Goal: Task Accomplishment & Management: Manage account settings

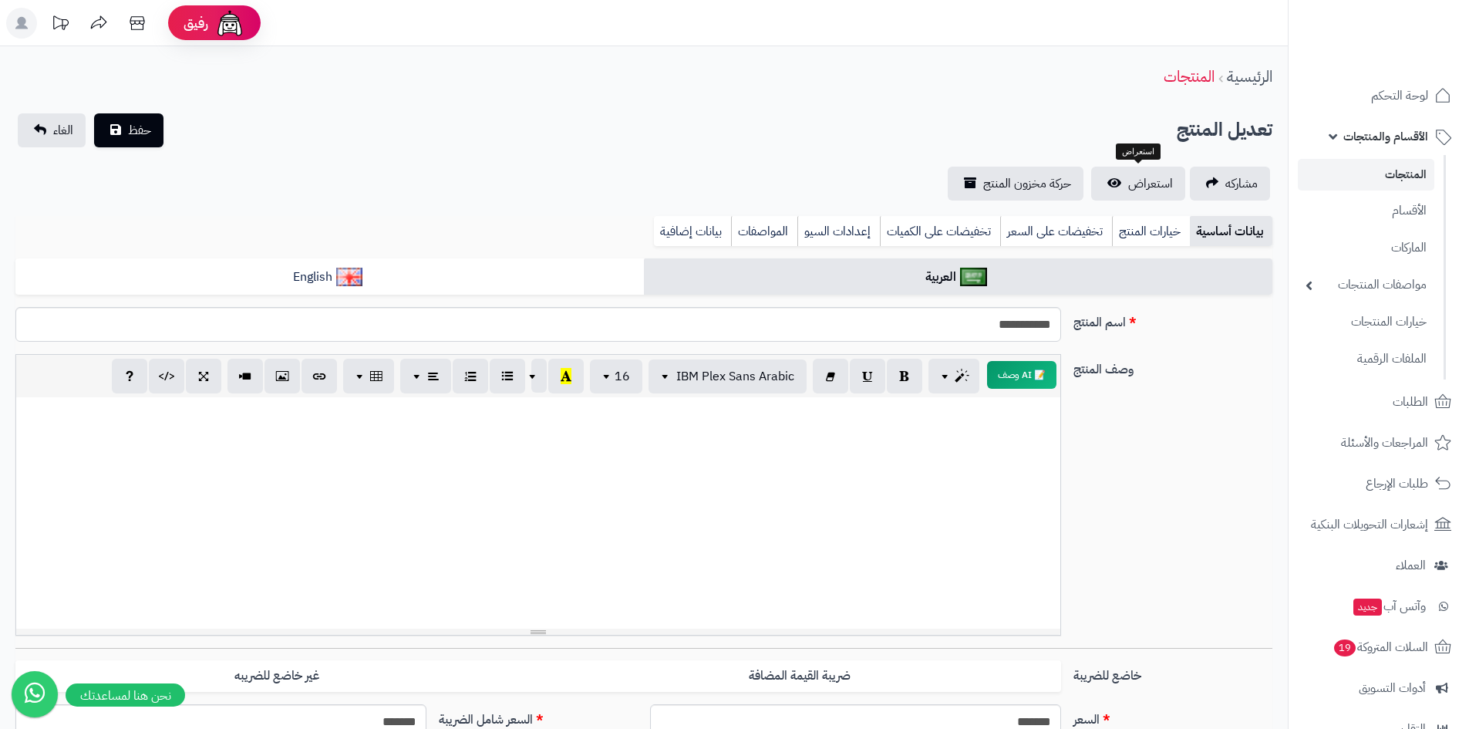
select select
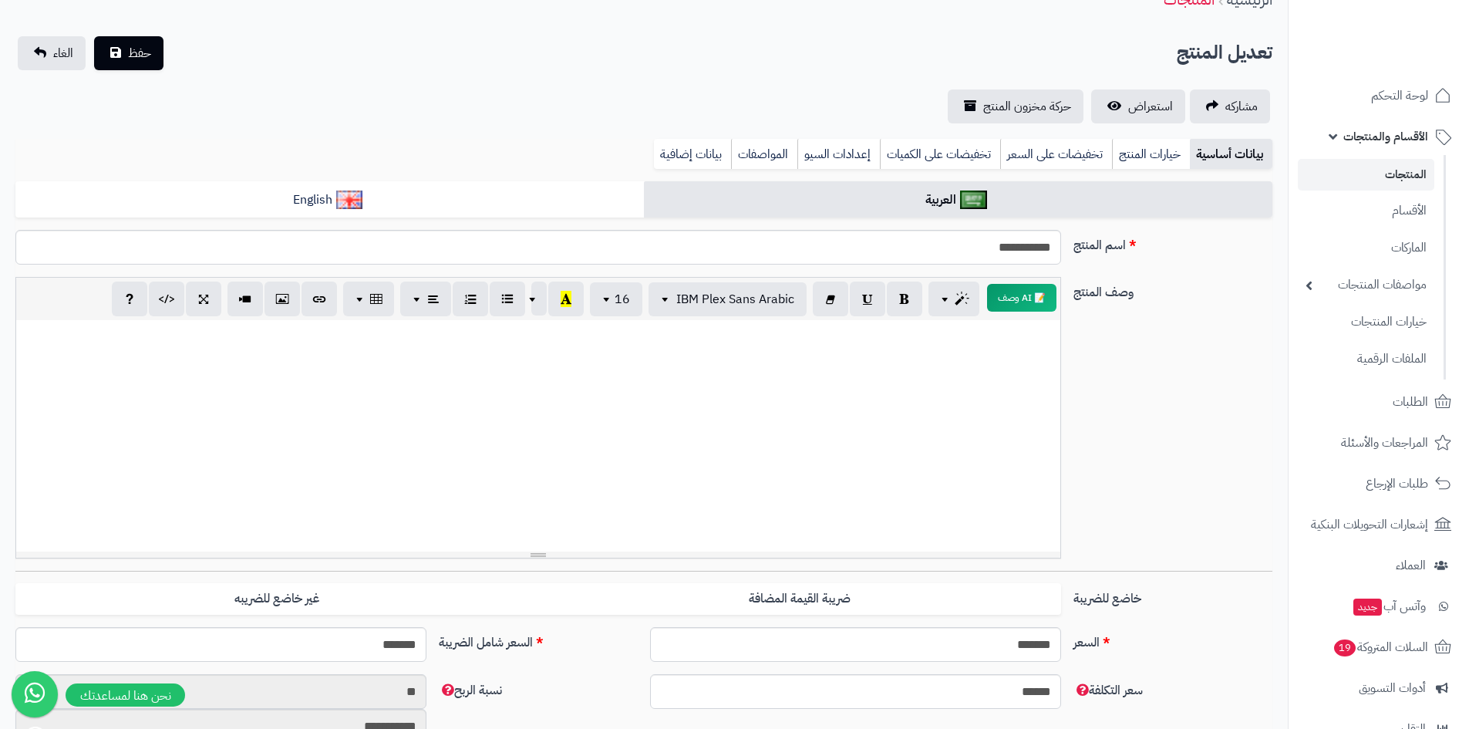
click at [1390, 170] on link "المنتجات" at bounding box center [1366, 175] width 137 height 32
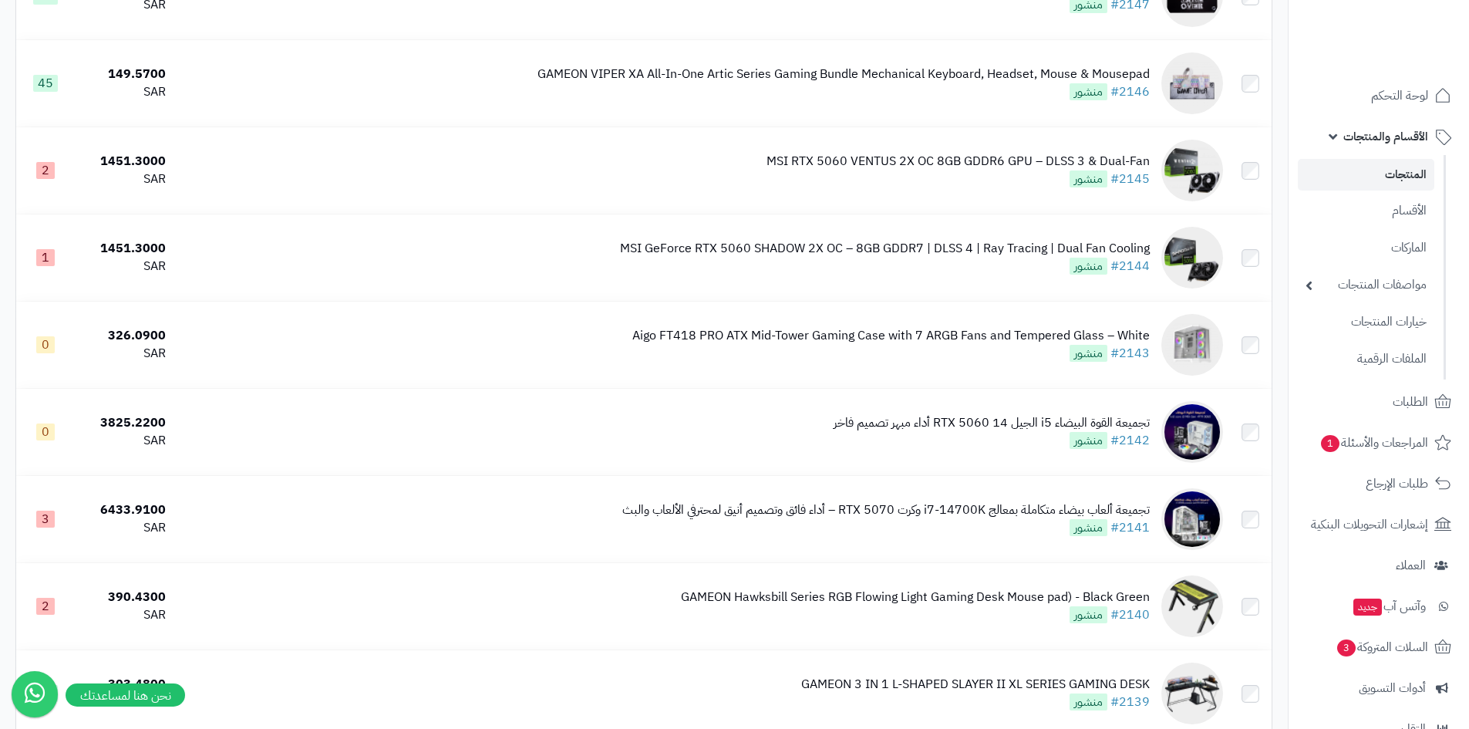
scroll to position [2777, 0]
click at [1349, 140] on span "الأقسام والمنتجات" at bounding box center [1386, 137] width 85 height 22
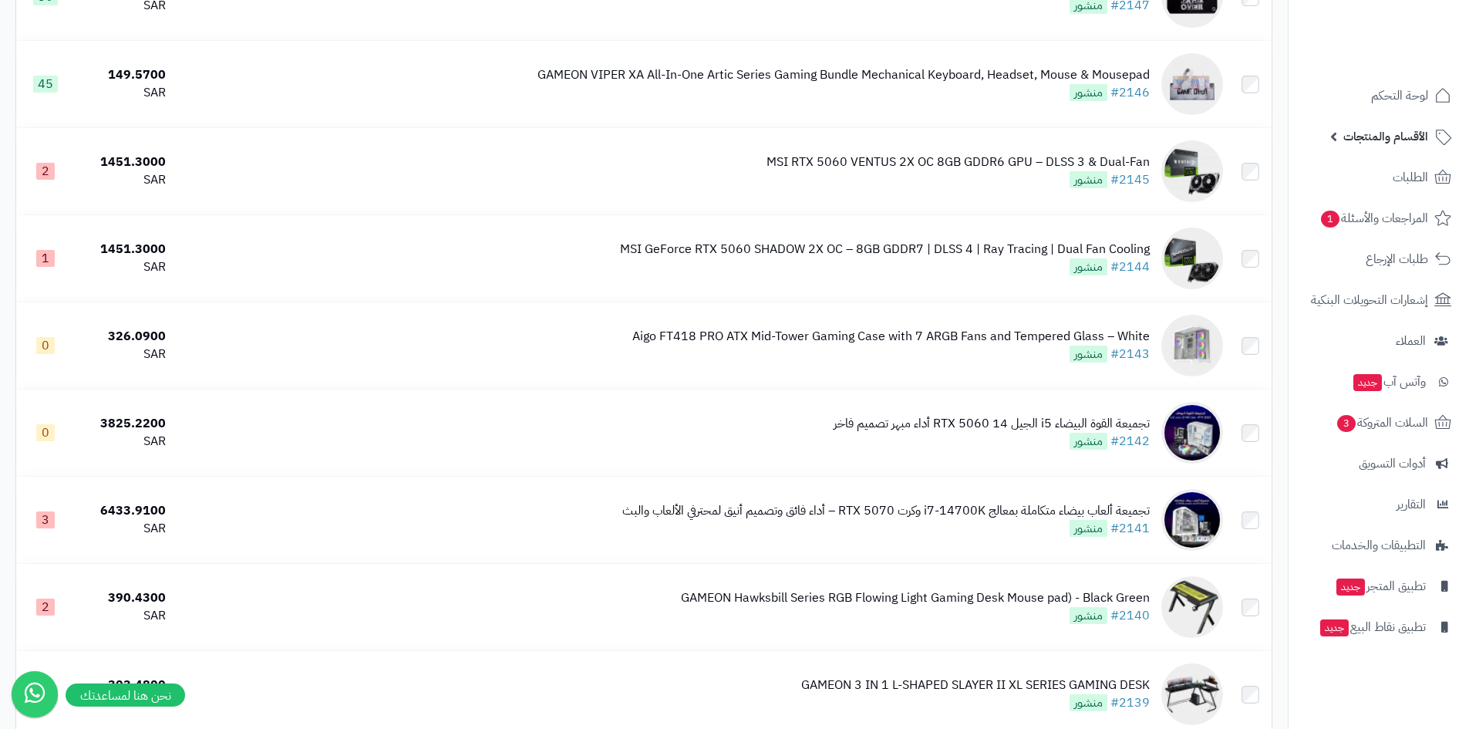
click at [1376, 130] on span "الأقسام والمنتجات" at bounding box center [1386, 137] width 85 height 22
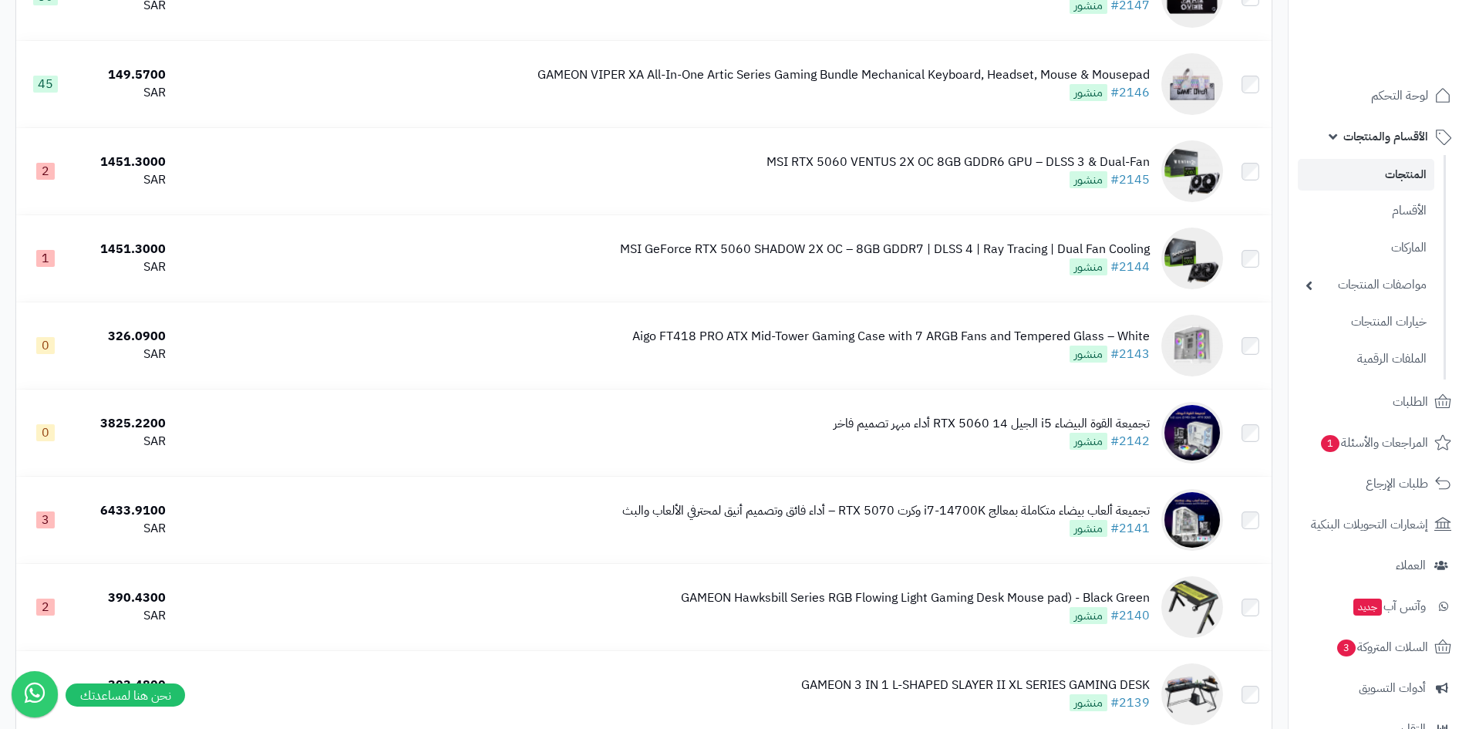
click at [1384, 142] on span "الأقسام والمنتجات" at bounding box center [1386, 137] width 85 height 22
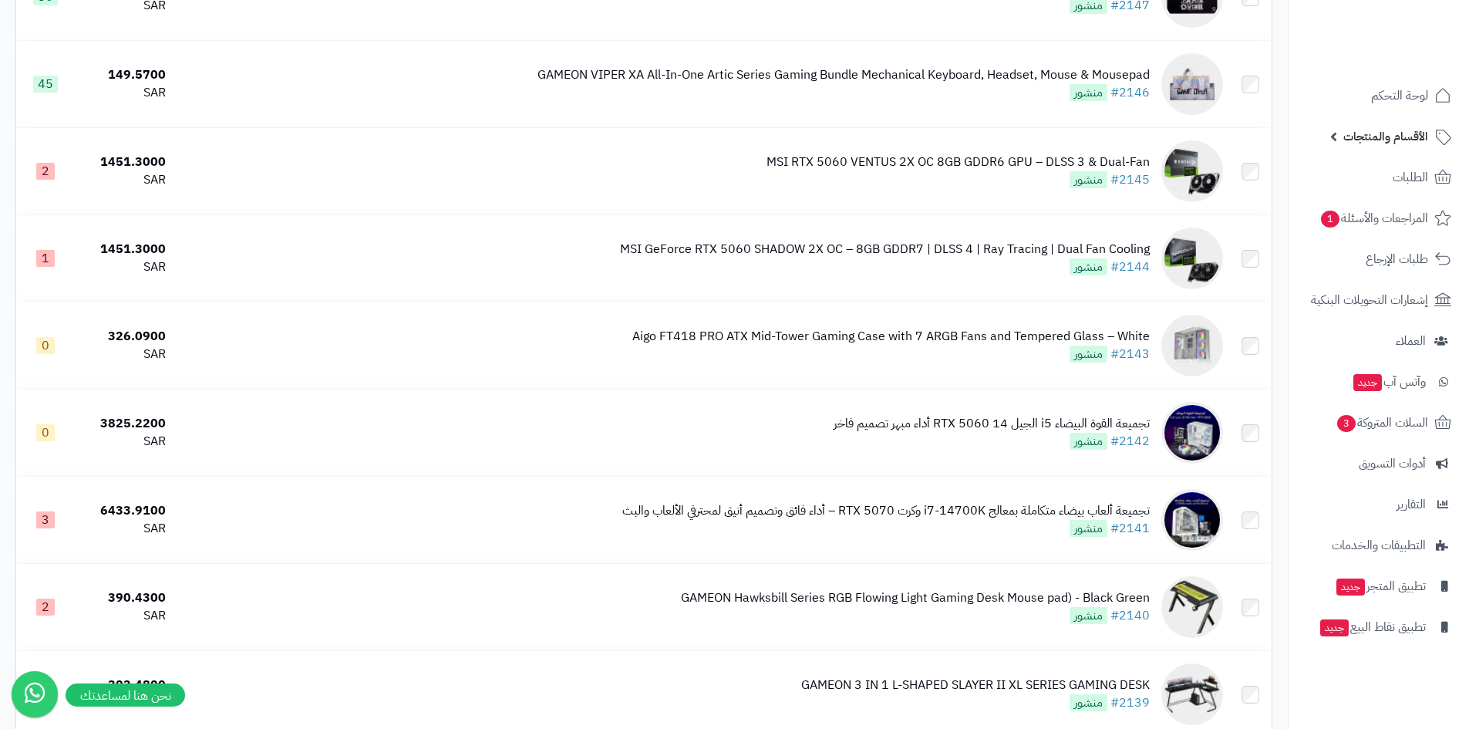
click at [1384, 142] on span "الأقسام والمنتجات" at bounding box center [1386, 137] width 85 height 22
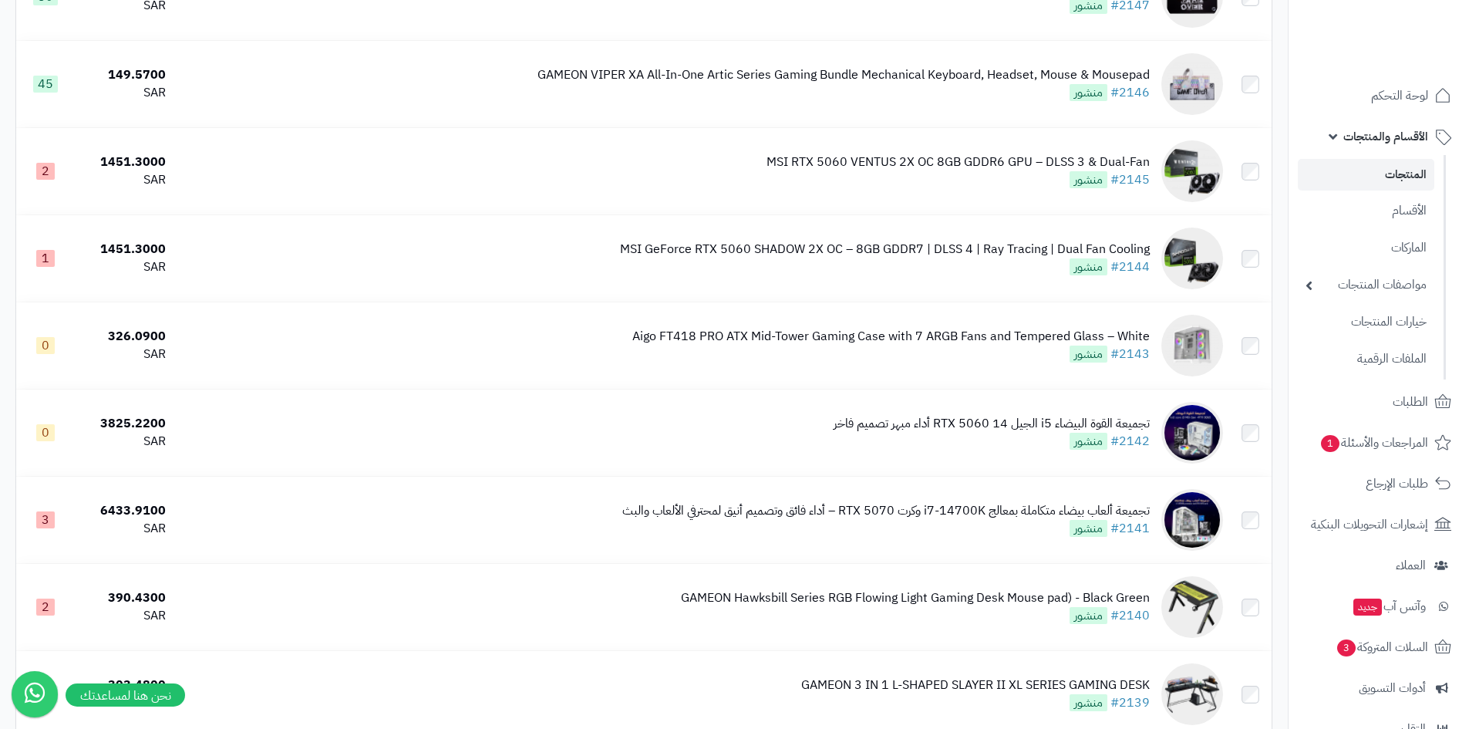
click at [1401, 179] on link "المنتجات" at bounding box center [1366, 175] width 137 height 32
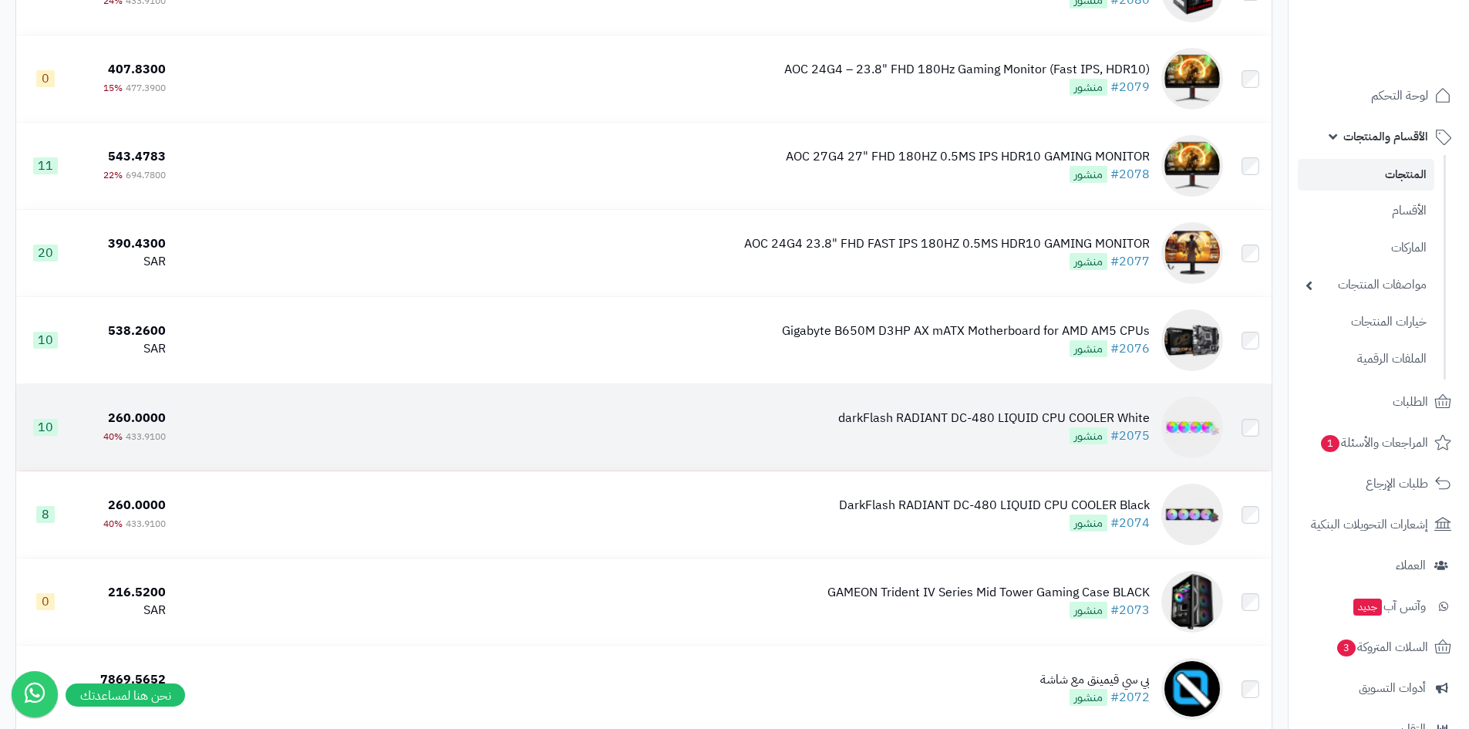
scroll to position [8355, 0]
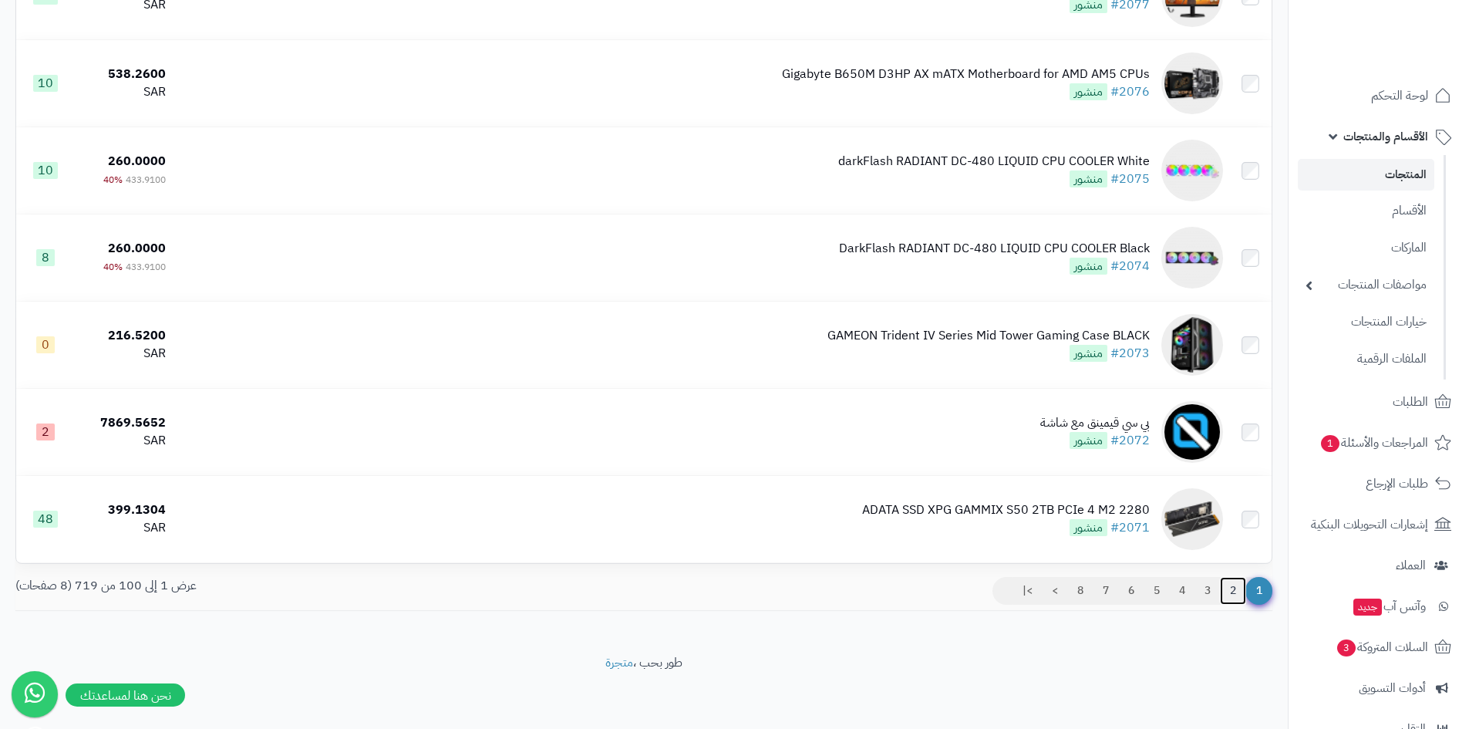
click at [1235, 582] on link "2" at bounding box center [1233, 591] width 26 height 28
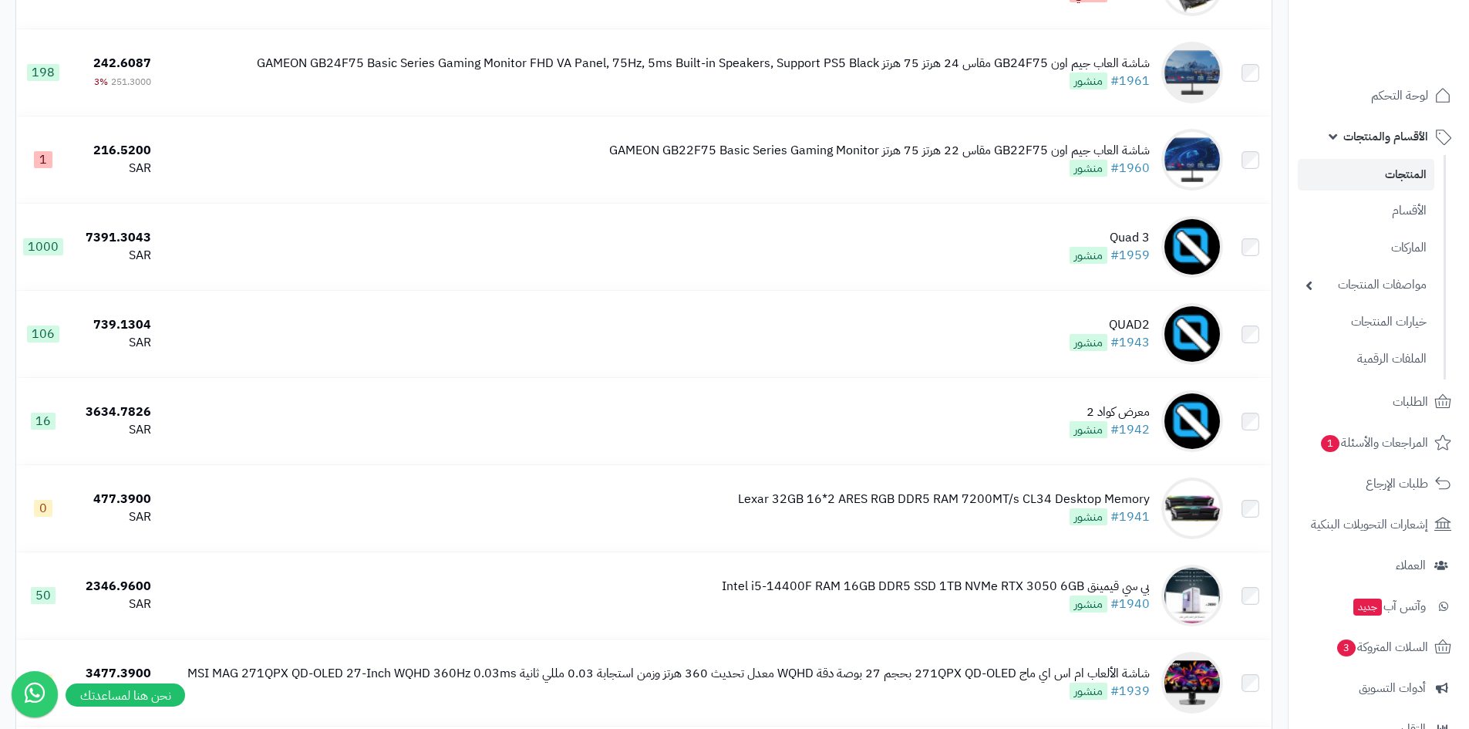
scroll to position [7186, 0]
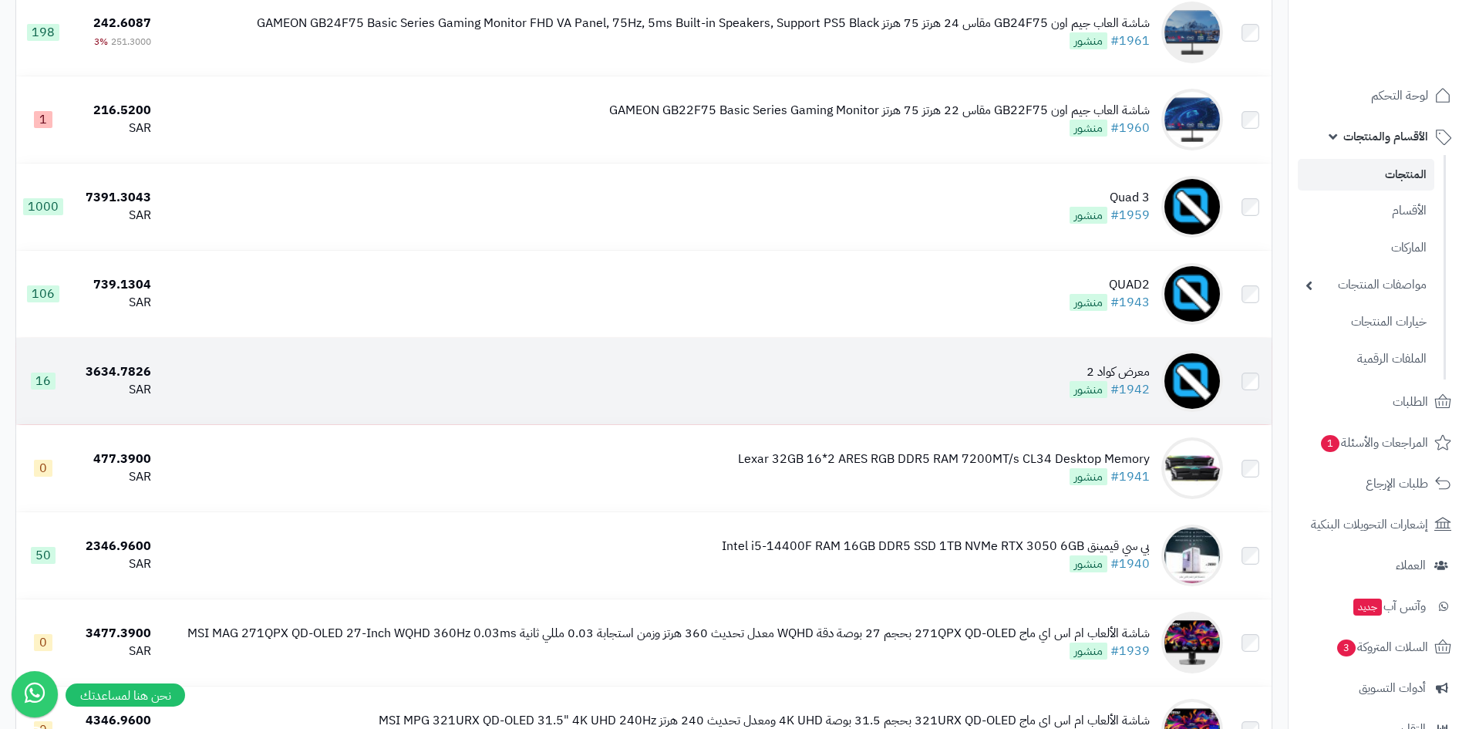
click at [1001, 380] on td "معرض كواد 2 #1942 منشور" at bounding box center [693, 381] width 1072 height 86
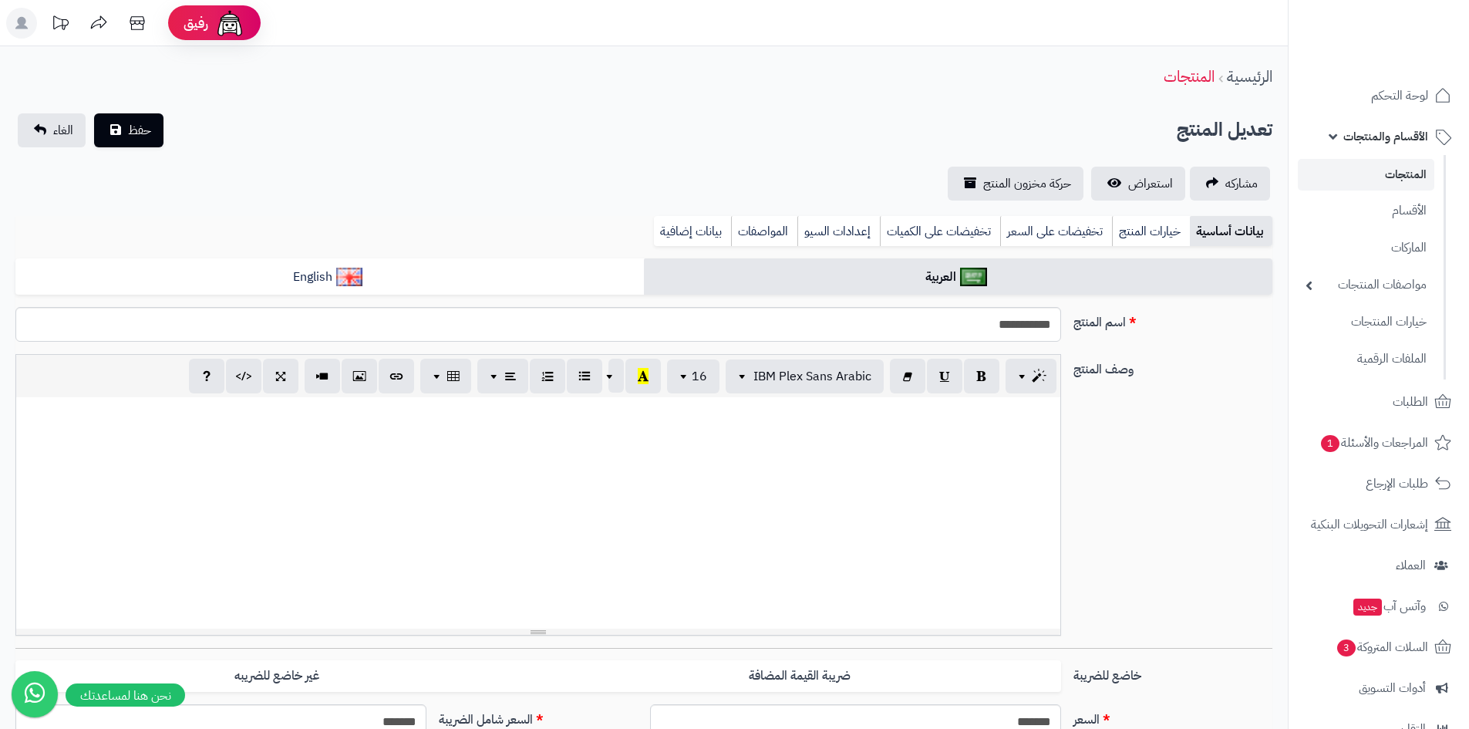
select select
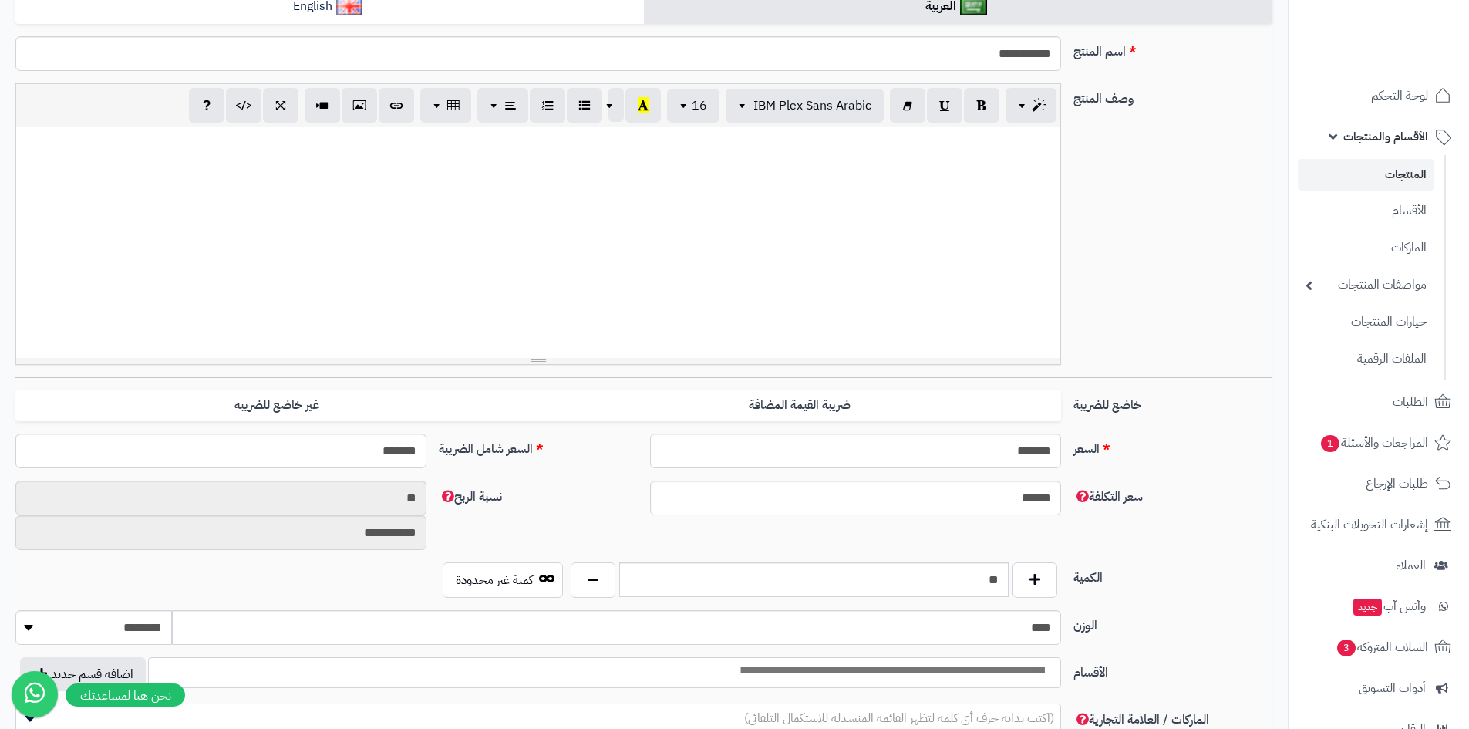
scroll to position [309, 0]
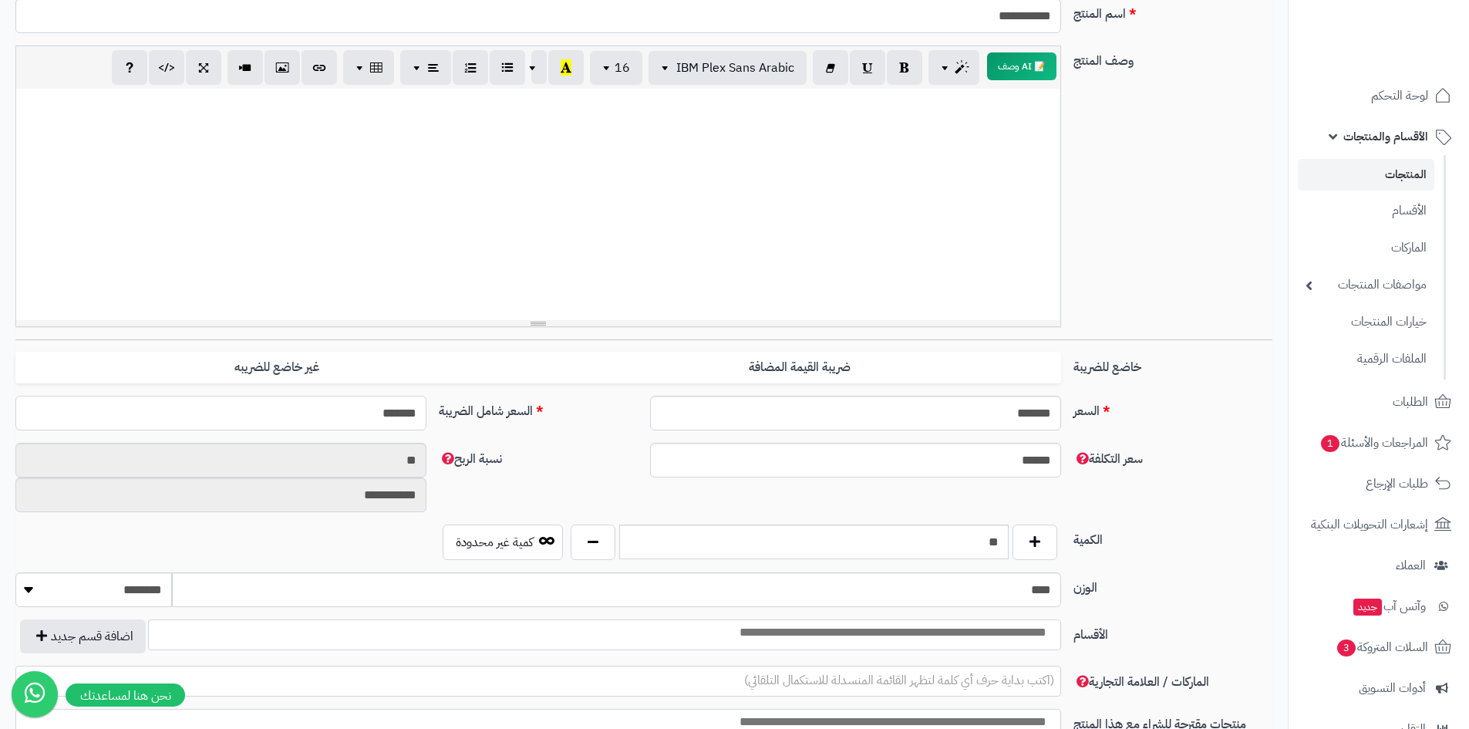
click at [350, 408] on input "*******" at bounding box center [220, 413] width 411 height 35
click at [351, 408] on input "*******" at bounding box center [220, 413] width 411 height 35
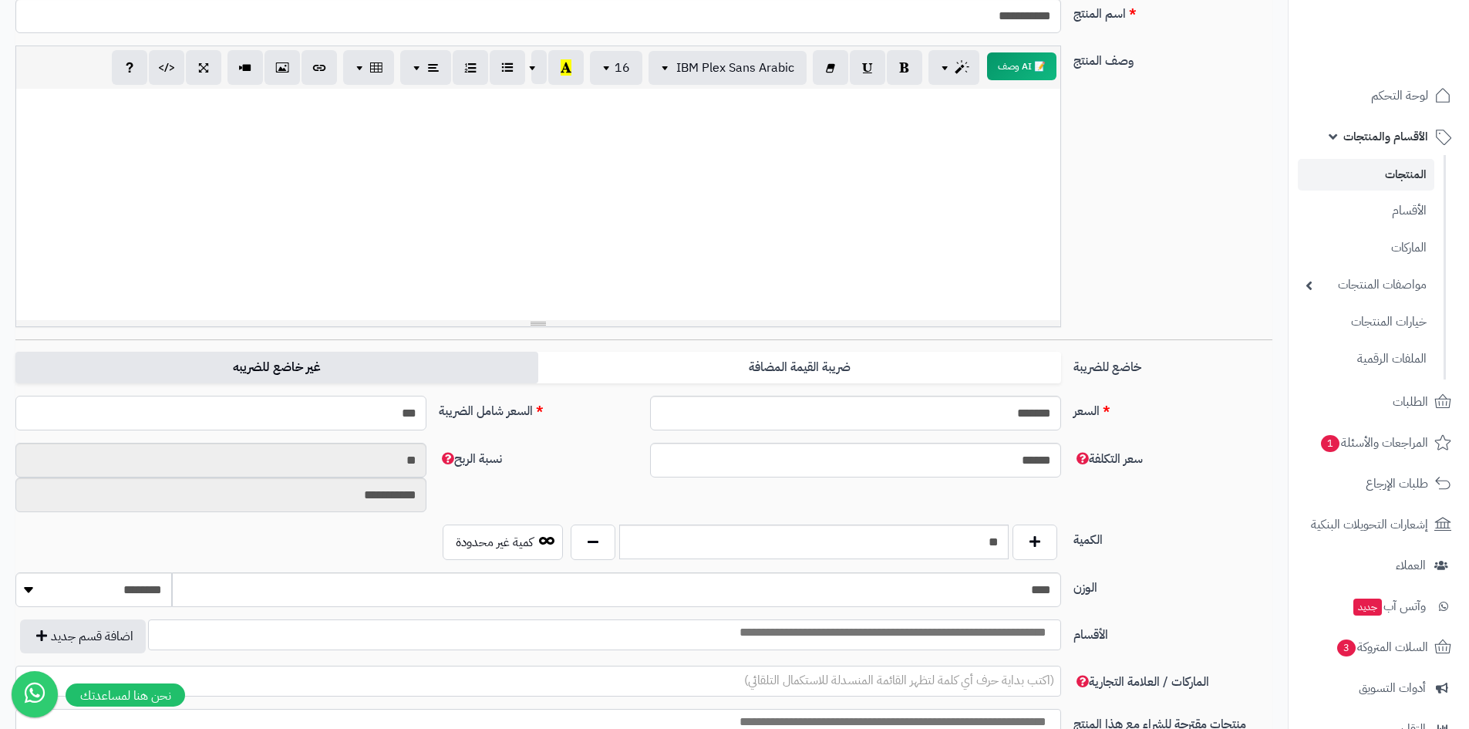
type input "****"
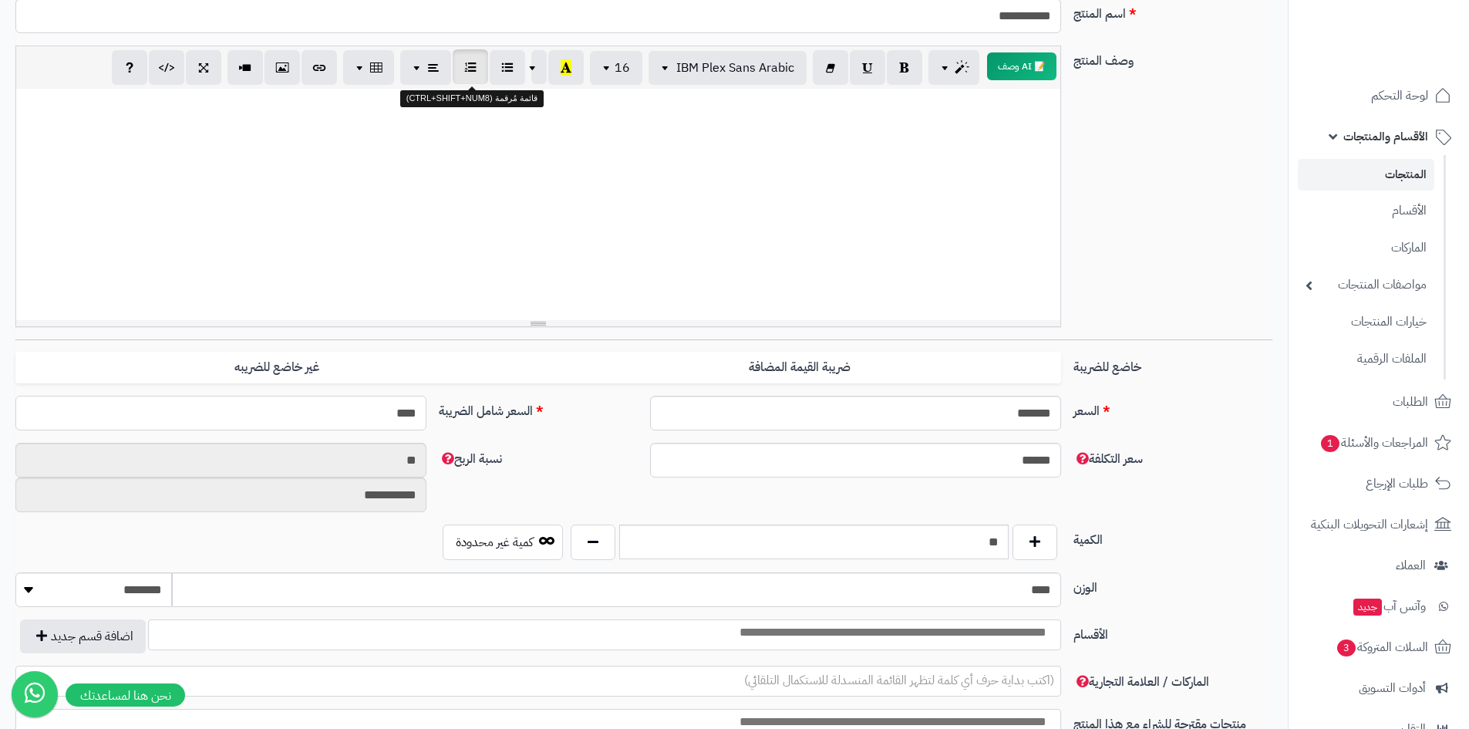
type input "**********"
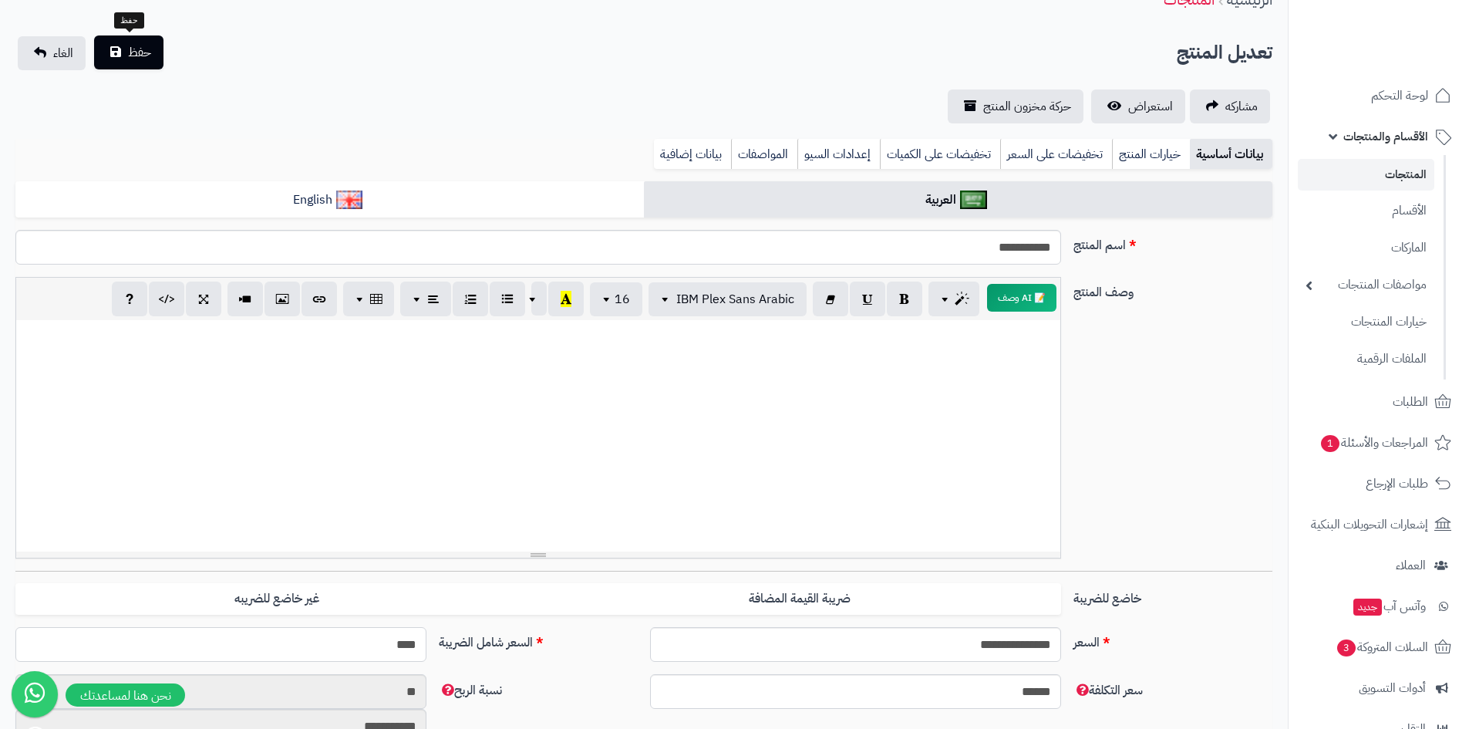
type input "****"
drag, startPoint x: 130, startPoint y: 56, endPoint x: 359, endPoint y: 94, distance: 232.3
click at [140, 56] on span "حفظ" at bounding box center [139, 53] width 23 height 19
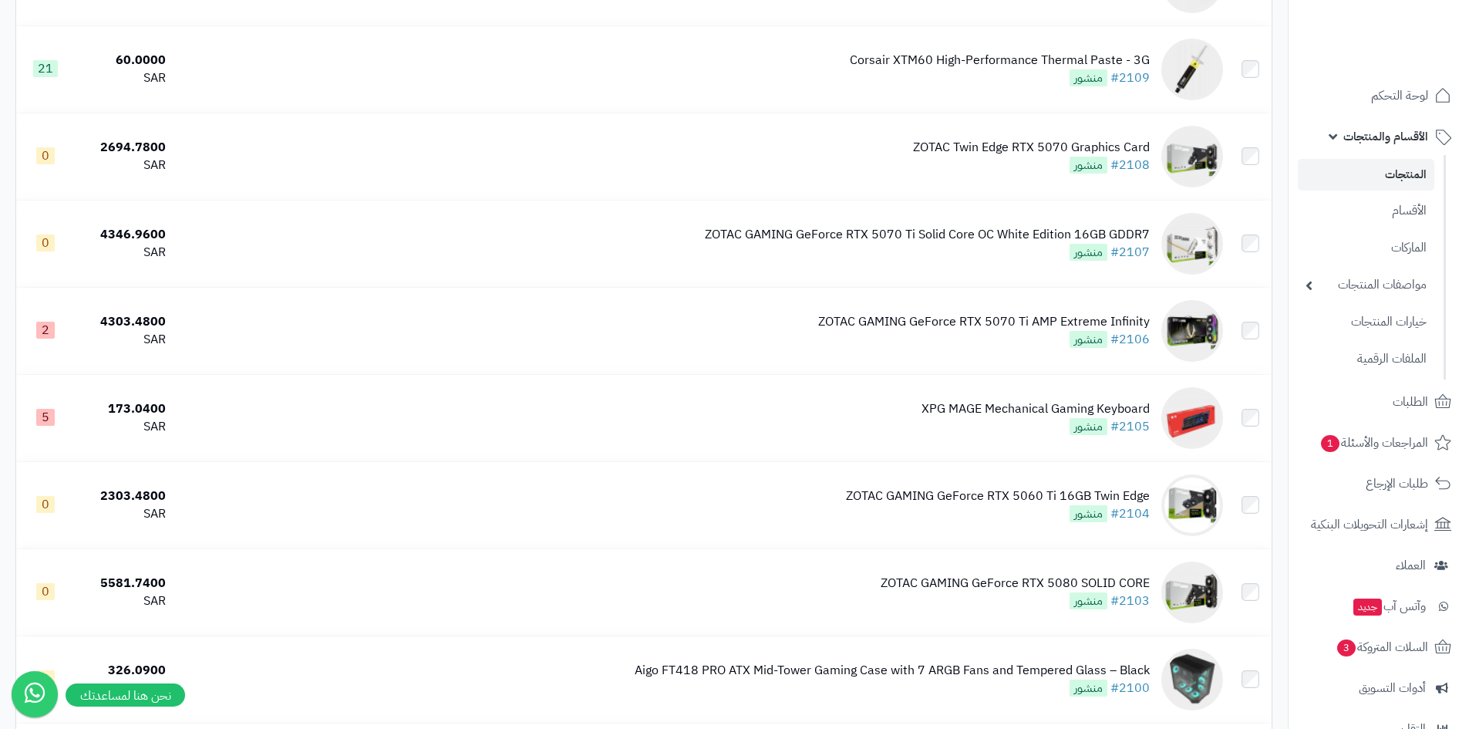
scroll to position [8406, 0]
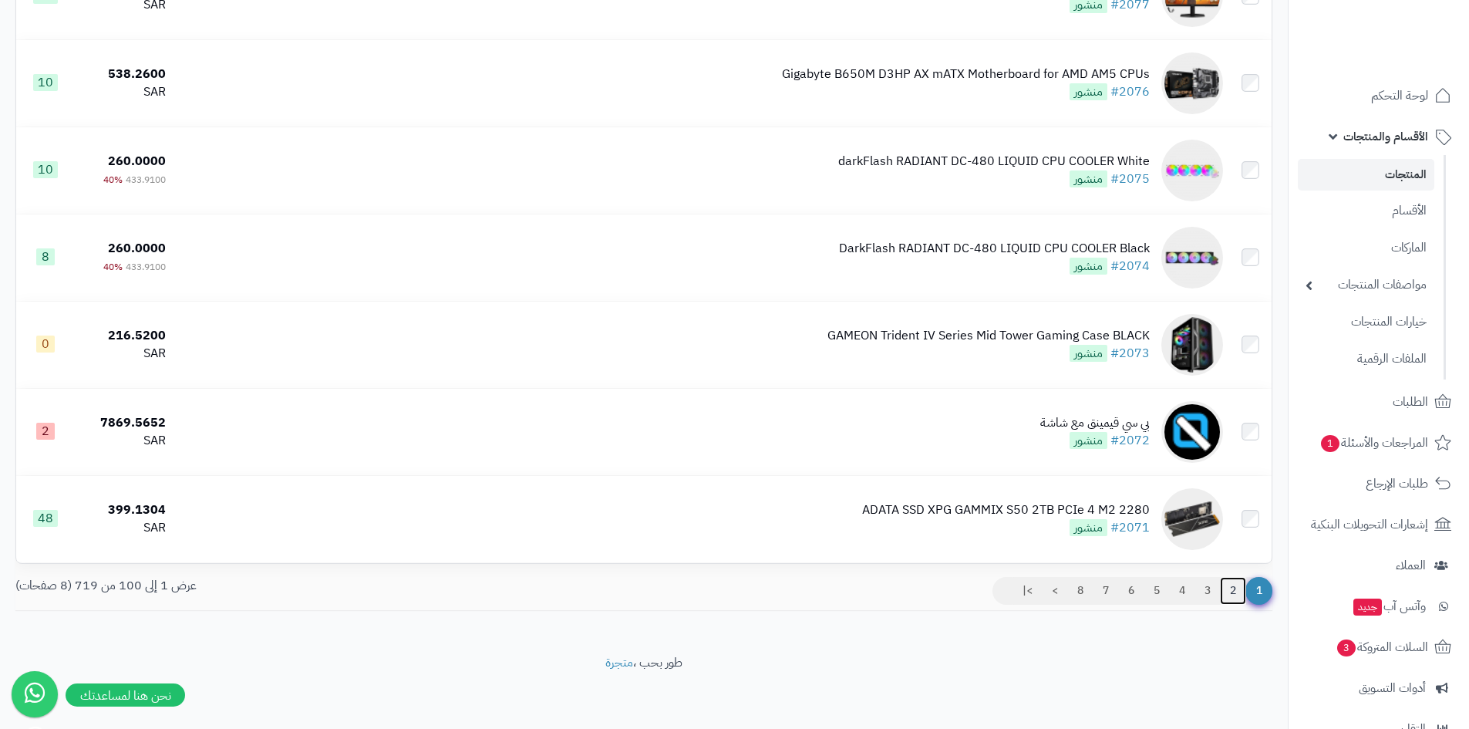
click at [1229, 587] on link "2" at bounding box center [1233, 591] width 26 height 28
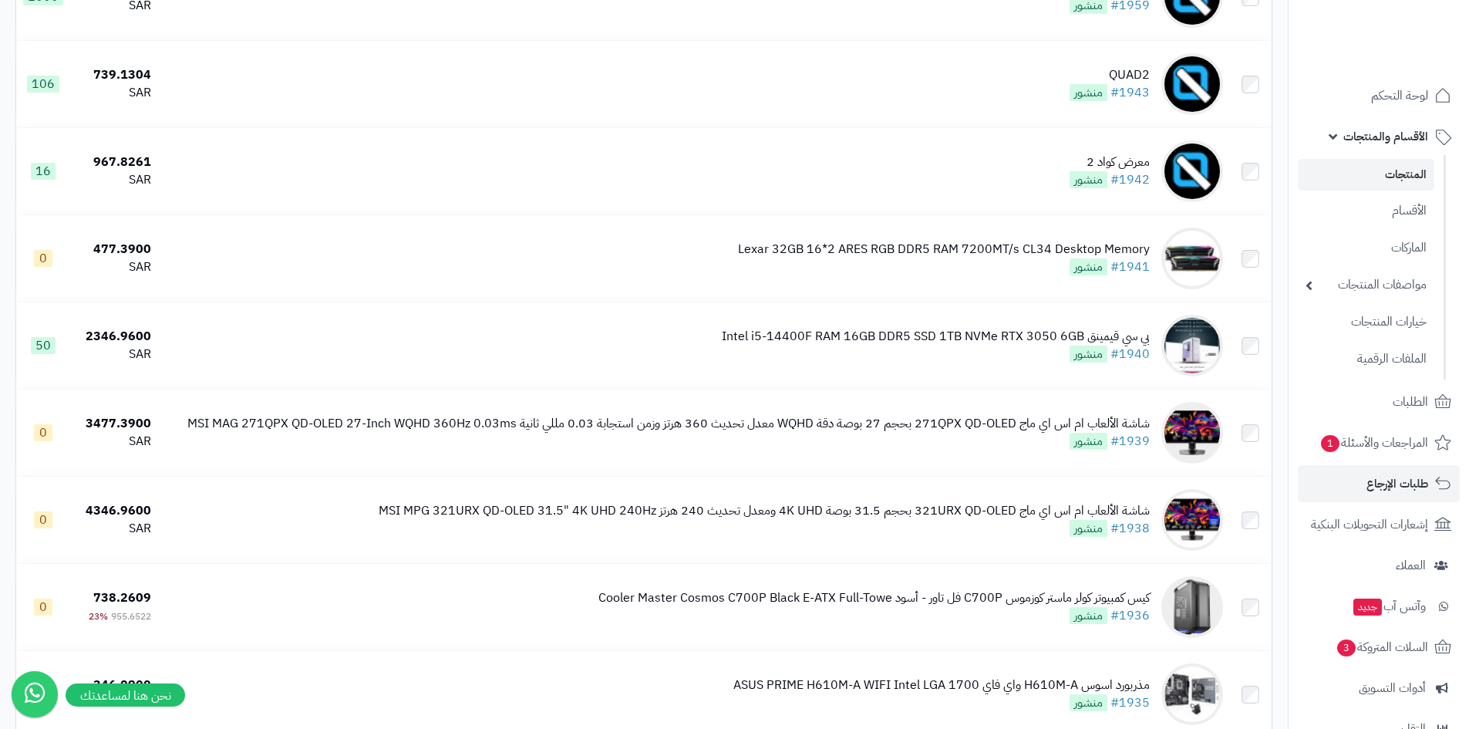
scroll to position [7346, 0]
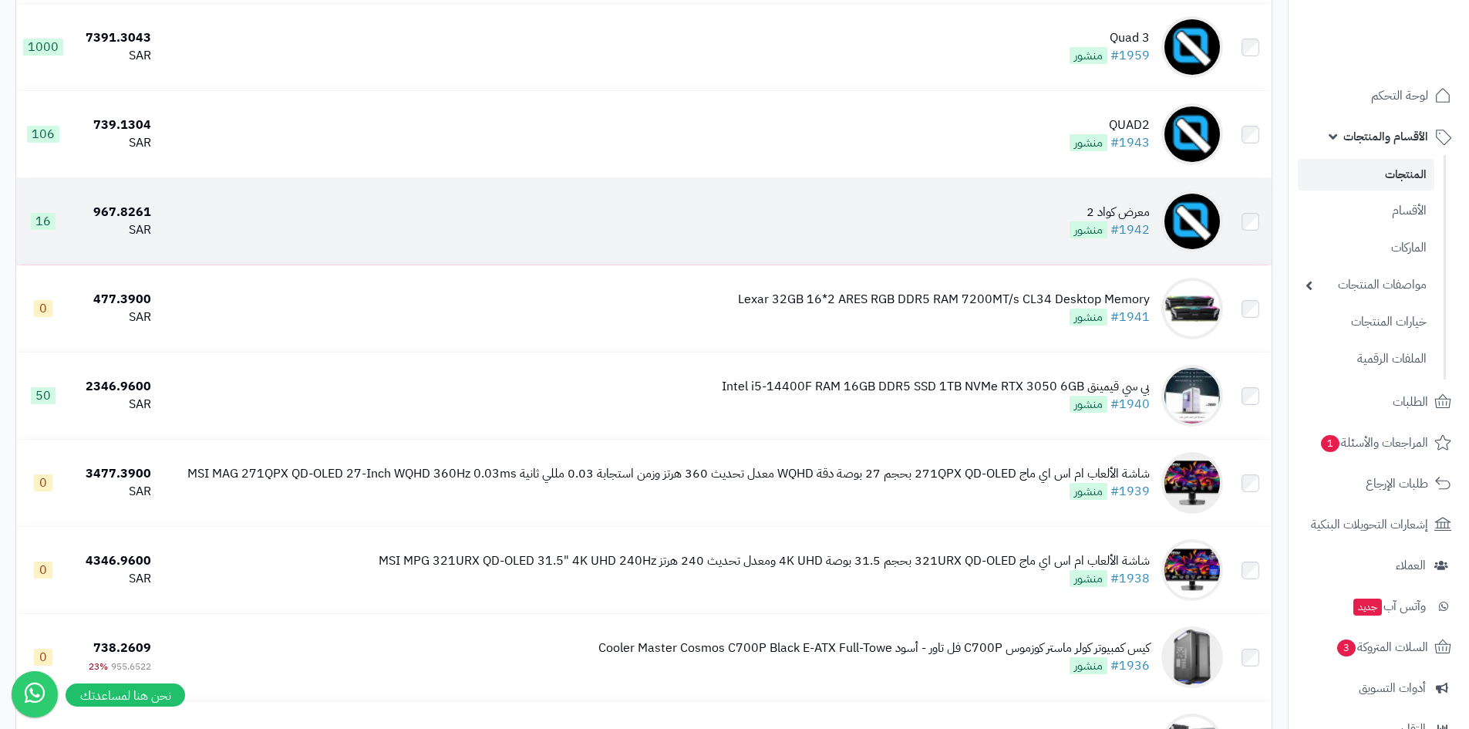
drag, startPoint x: 949, startPoint y: 217, endPoint x: 941, endPoint y: 226, distance: 12.6
click at [949, 215] on td "معرض كواد 2 #1942 منشور" at bounding box center [693, 221] width 1072 height 86
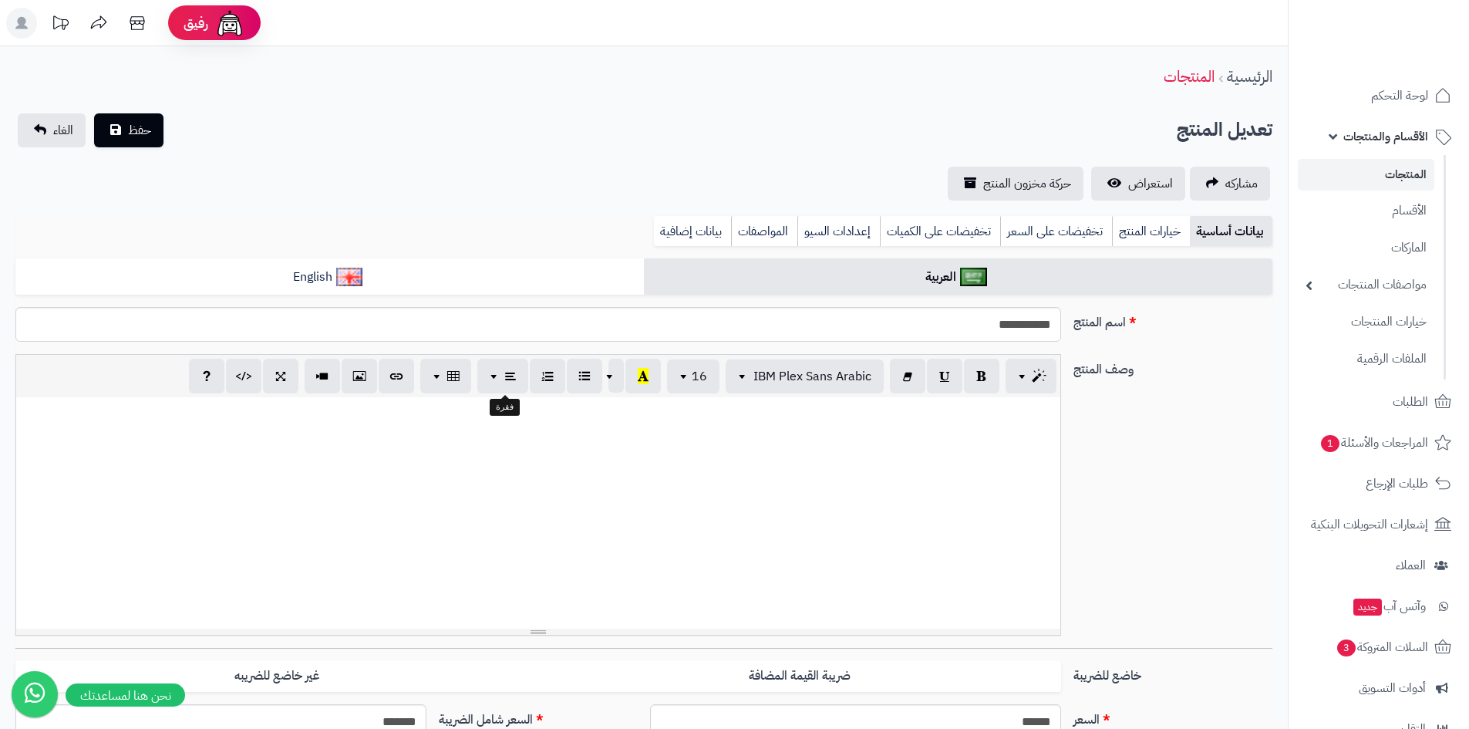
select select
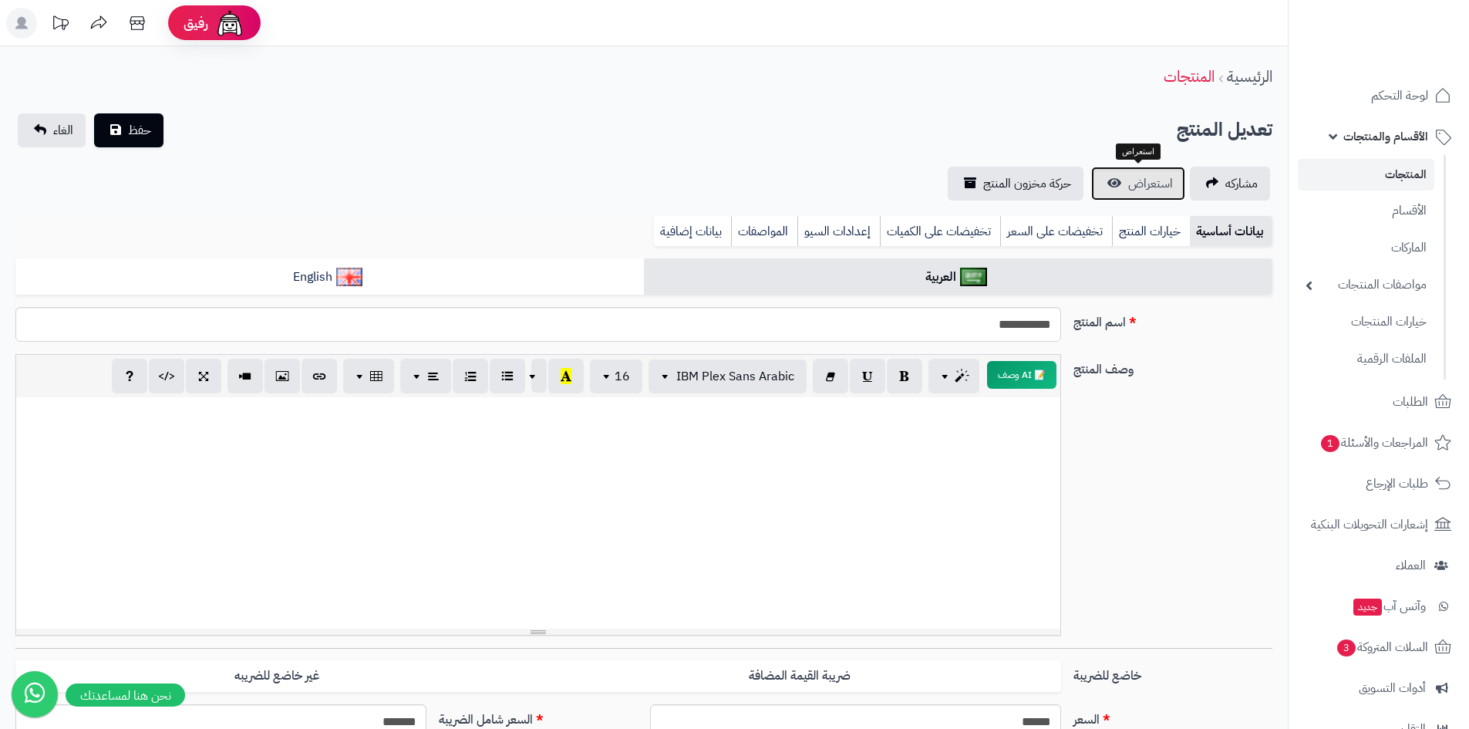
click at [1137, 185] on span "استعراض" at bounding box center [1150, 183] width 45 height 19
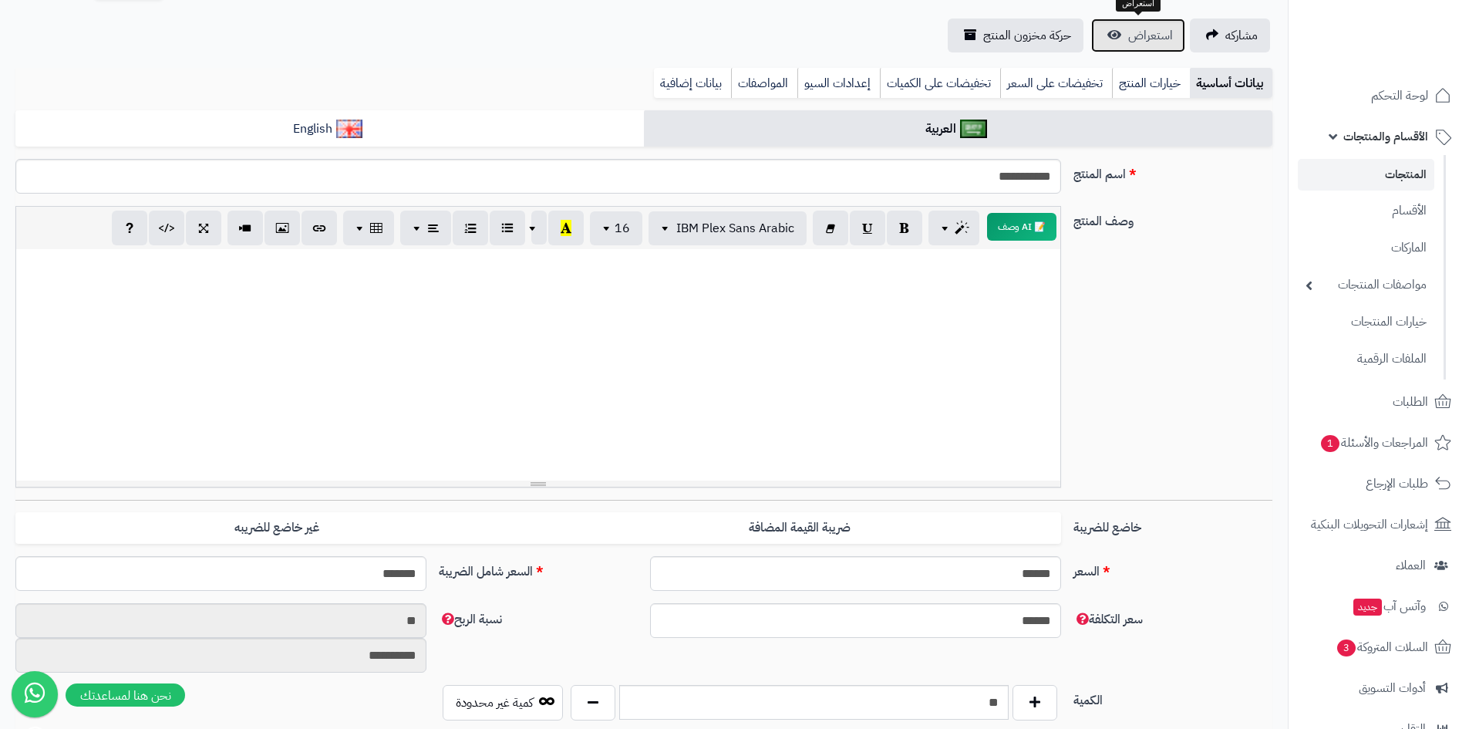
scroll to position [154, 0]
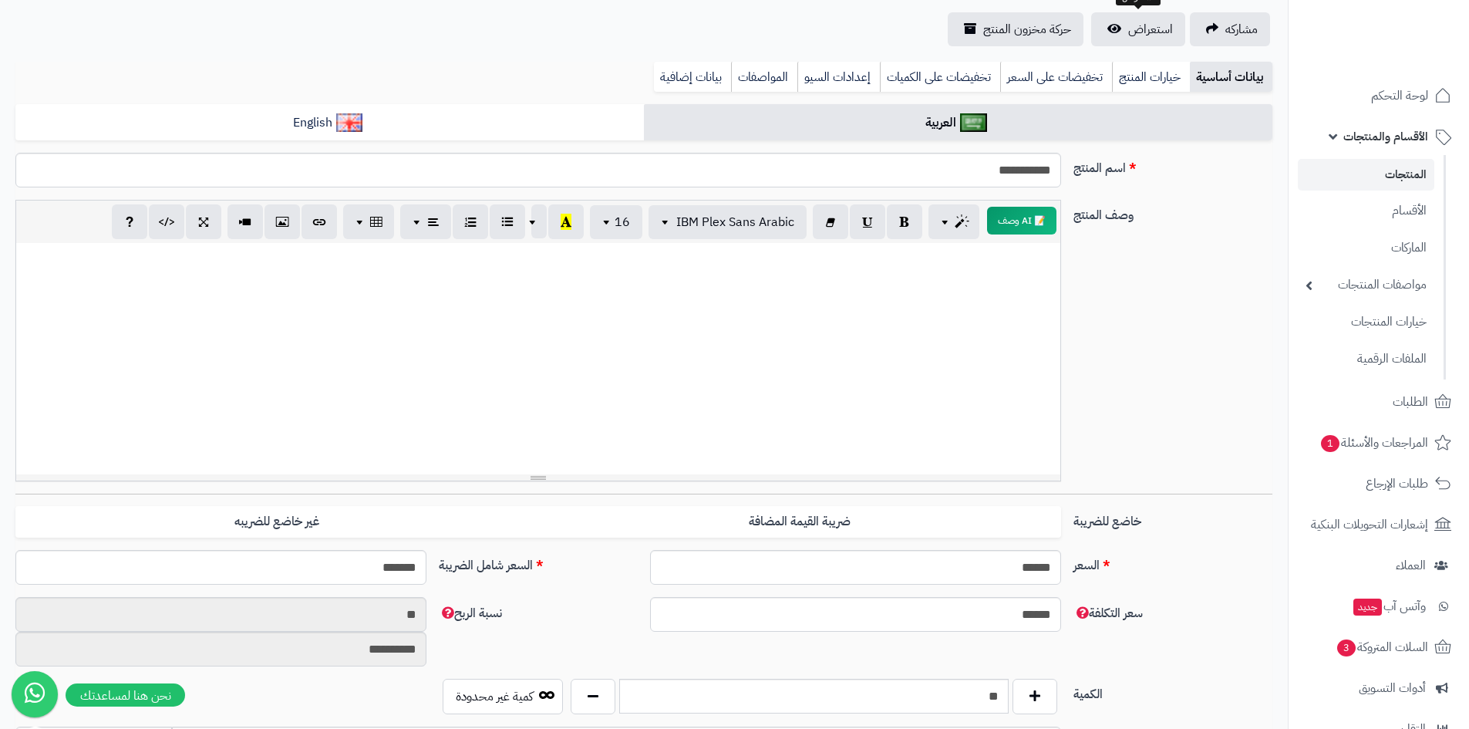
click at [1398, 140] on span "الأقسام والمنتجات" at bounding box center [1386, 137] width 85 height 22
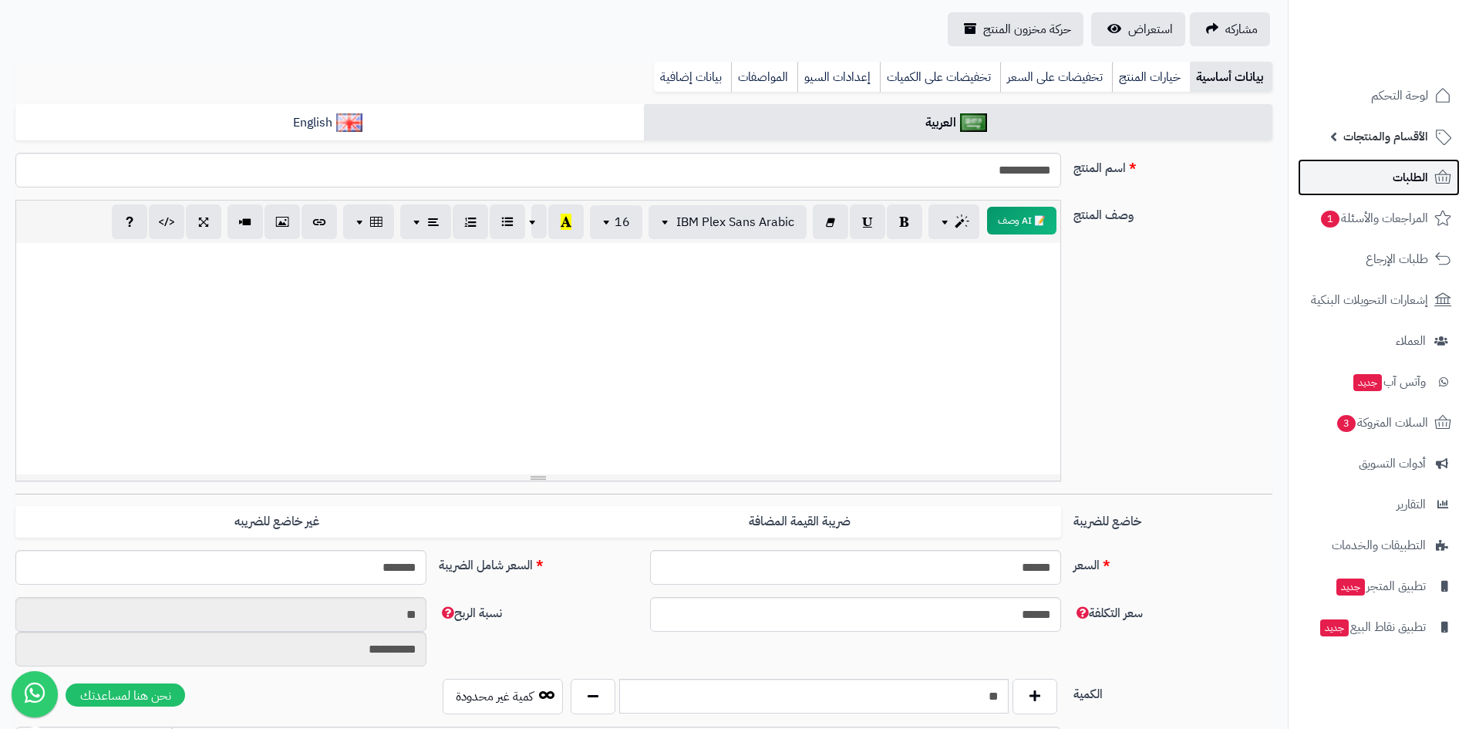
click at [1398, 176] on span "الطلبات" at bounding box center [1410, 178] width 35 height 22
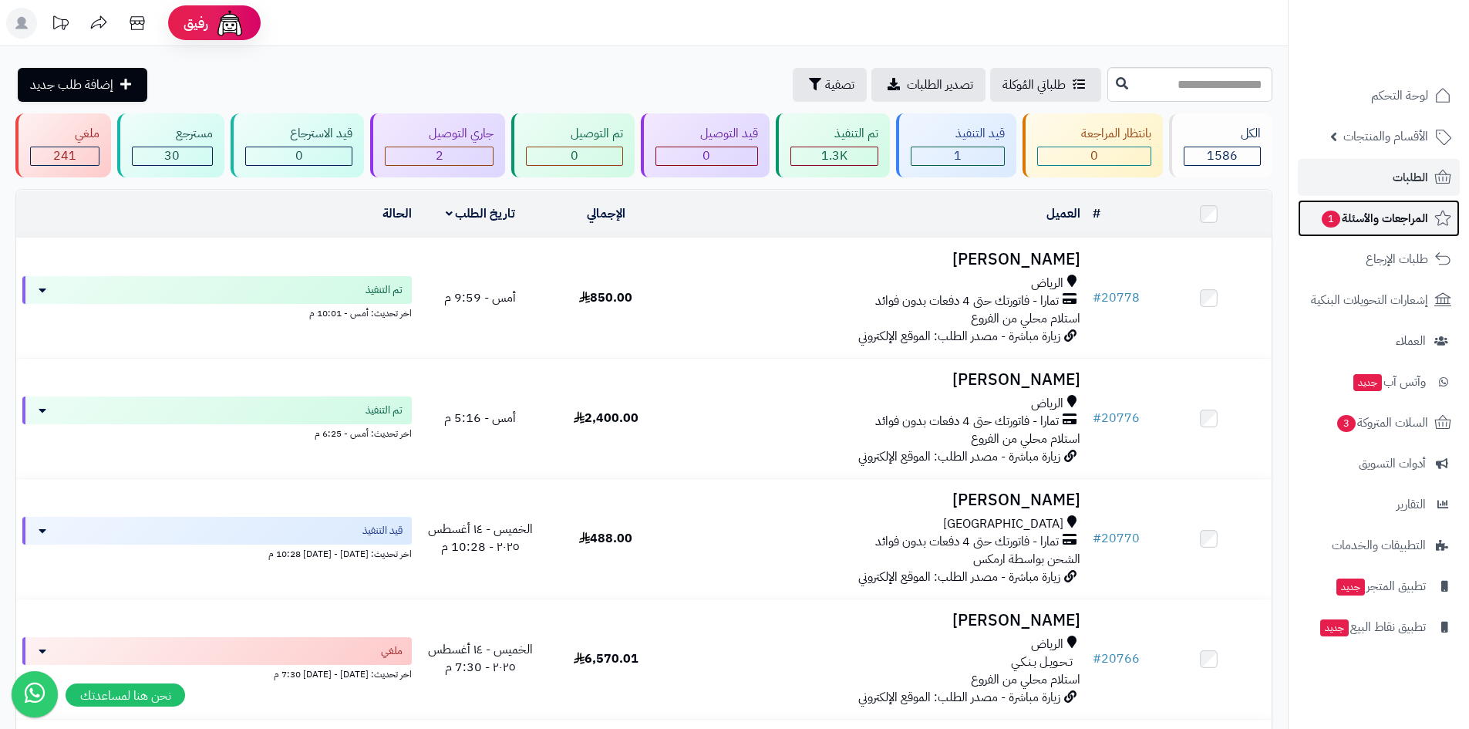
click at [1344, 220] on span "المراجعات والأسئلة 1" at bounding box center [1374, 218] width 108 height 22
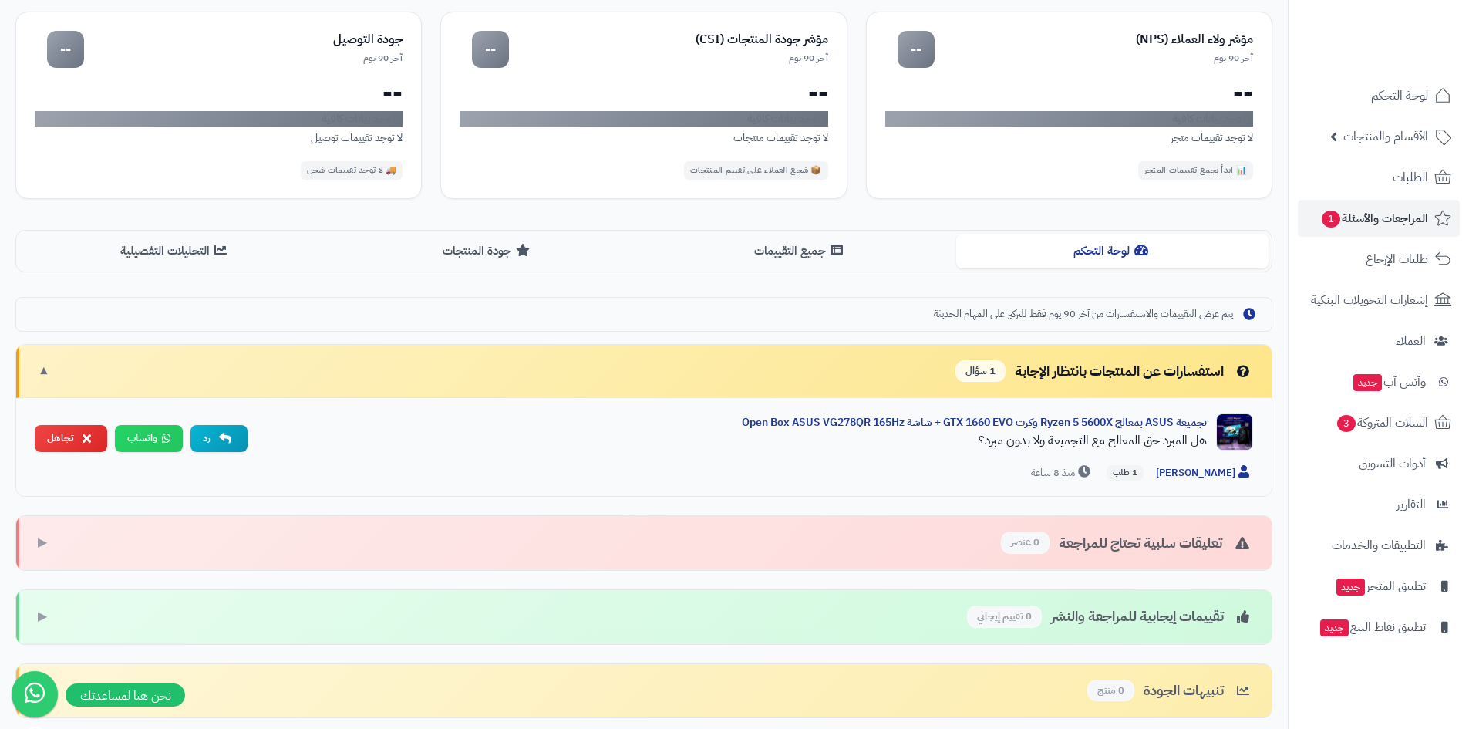
scroll to position [231, 0]
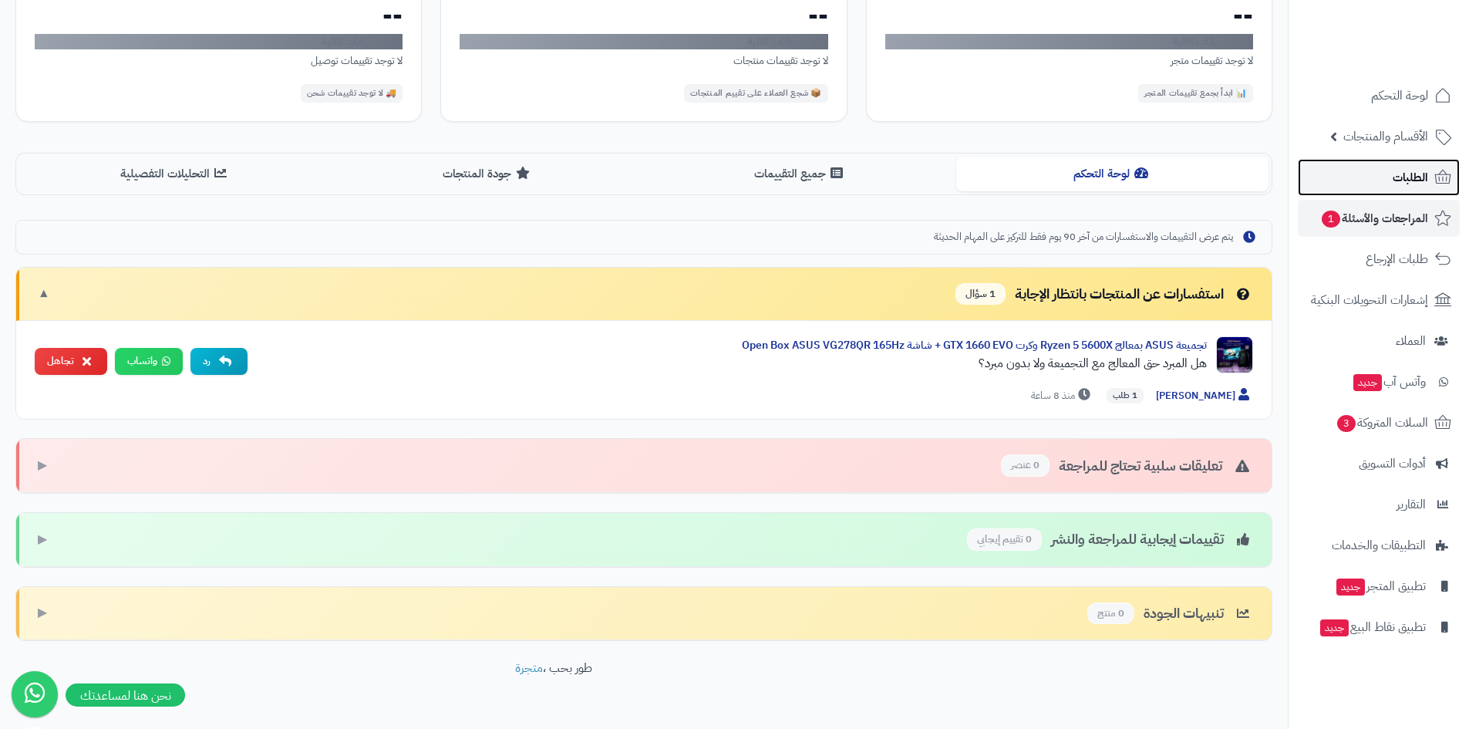
click at [1383, 181] on link "الطلبات" at bounding box center [1379, 177] width 162 height 37
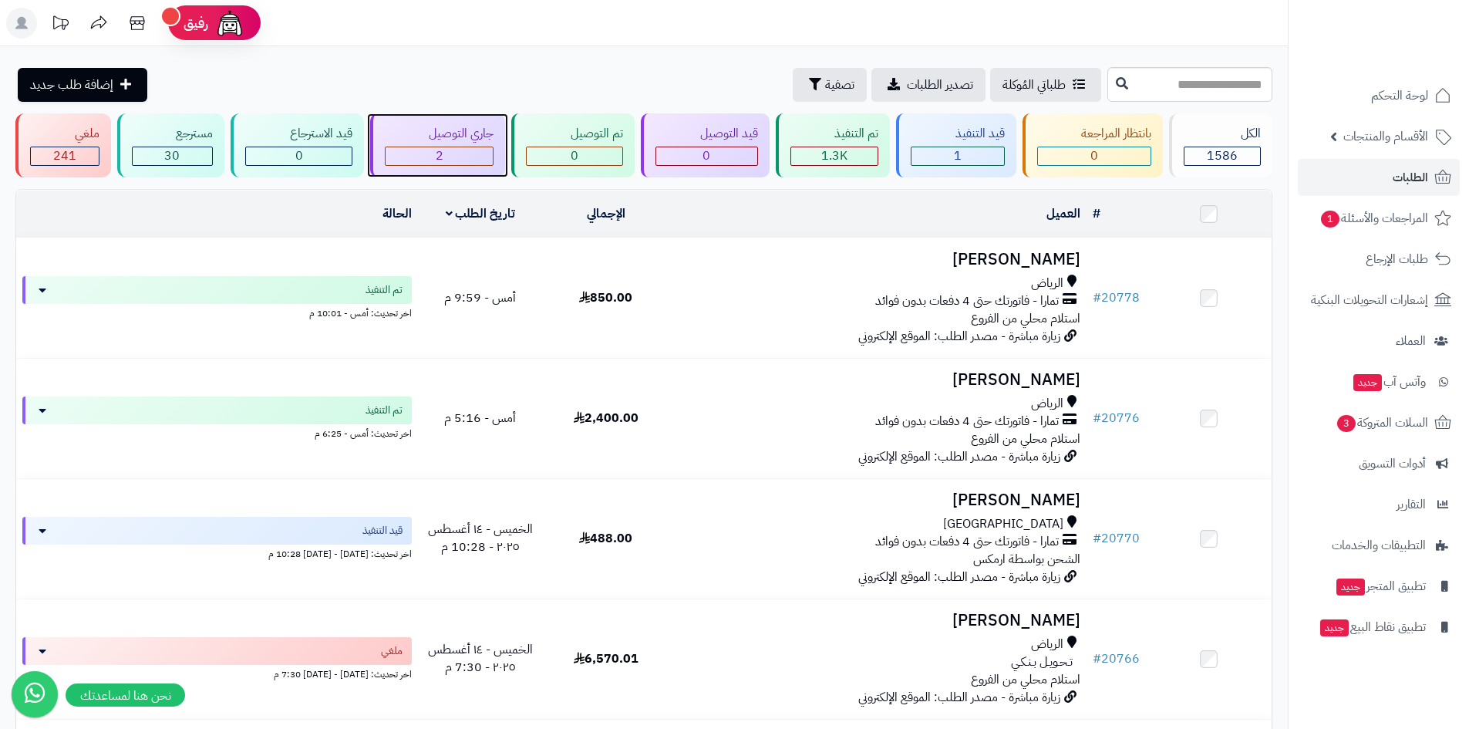
click at [445, 157] on div "2" at bounding box center [440, 156] width 108 height 18
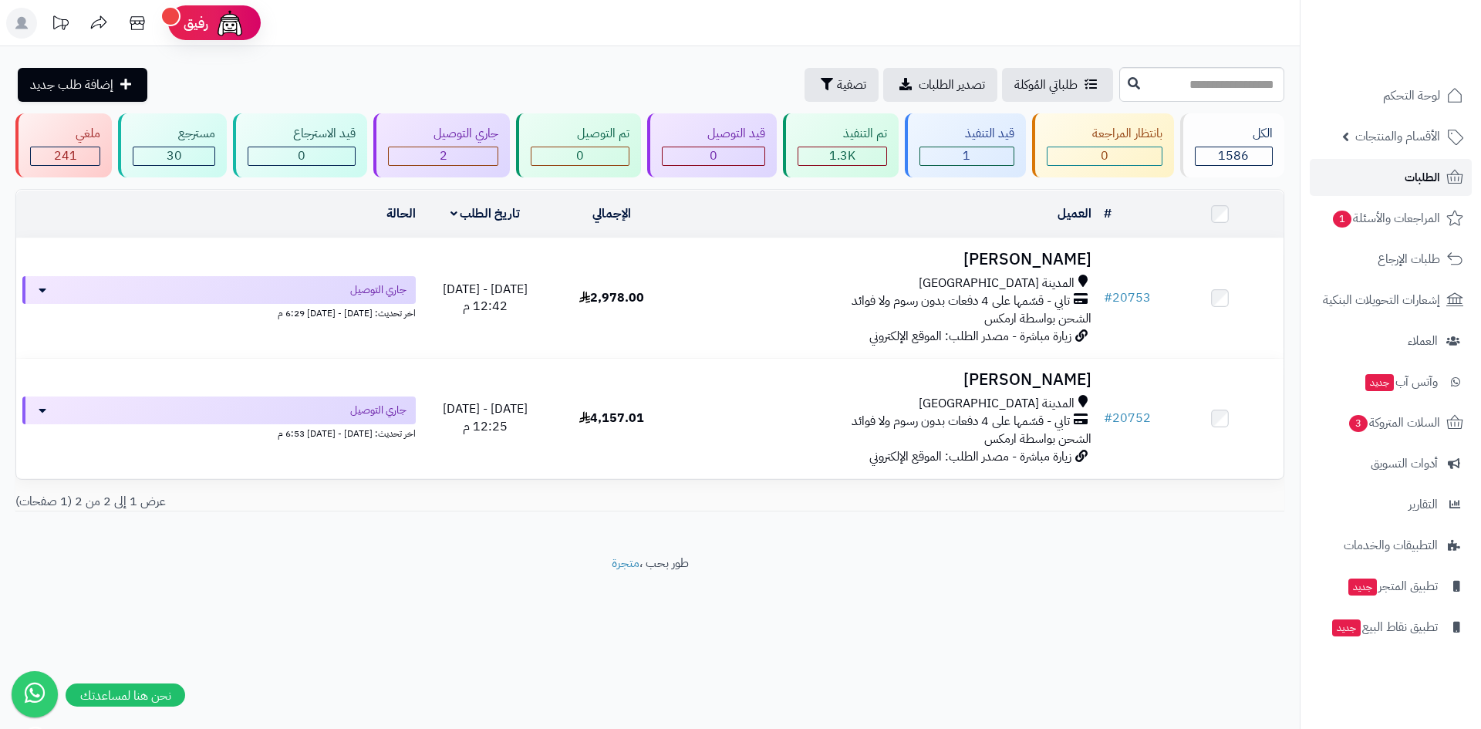
click at [1425, 178] on span "الطلبات" at bounding box center [1422, 178] width 35 height 22
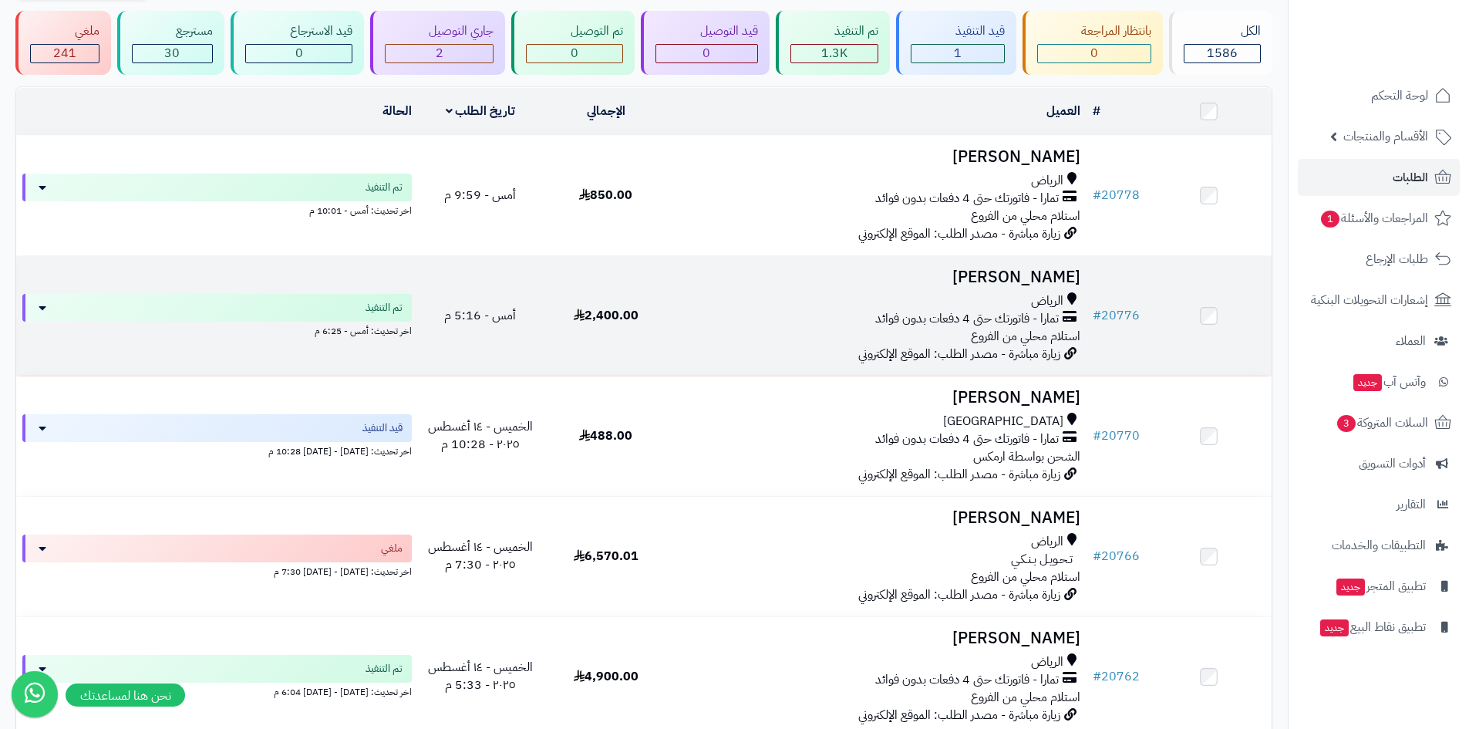
scroll to position [77, 0]
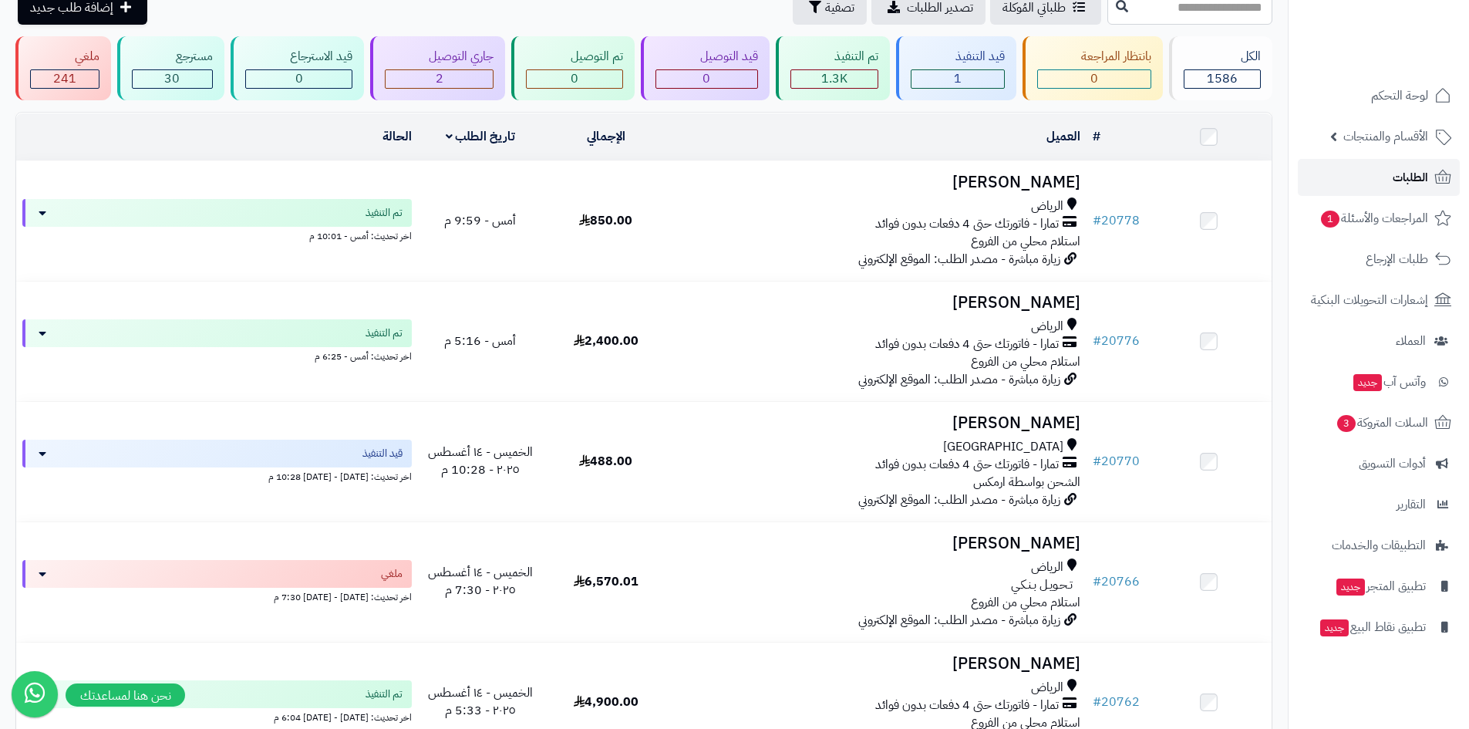
click at [1384, 184] on link "الطلبات" at bounding box center [1379, 177] width 162 height 37
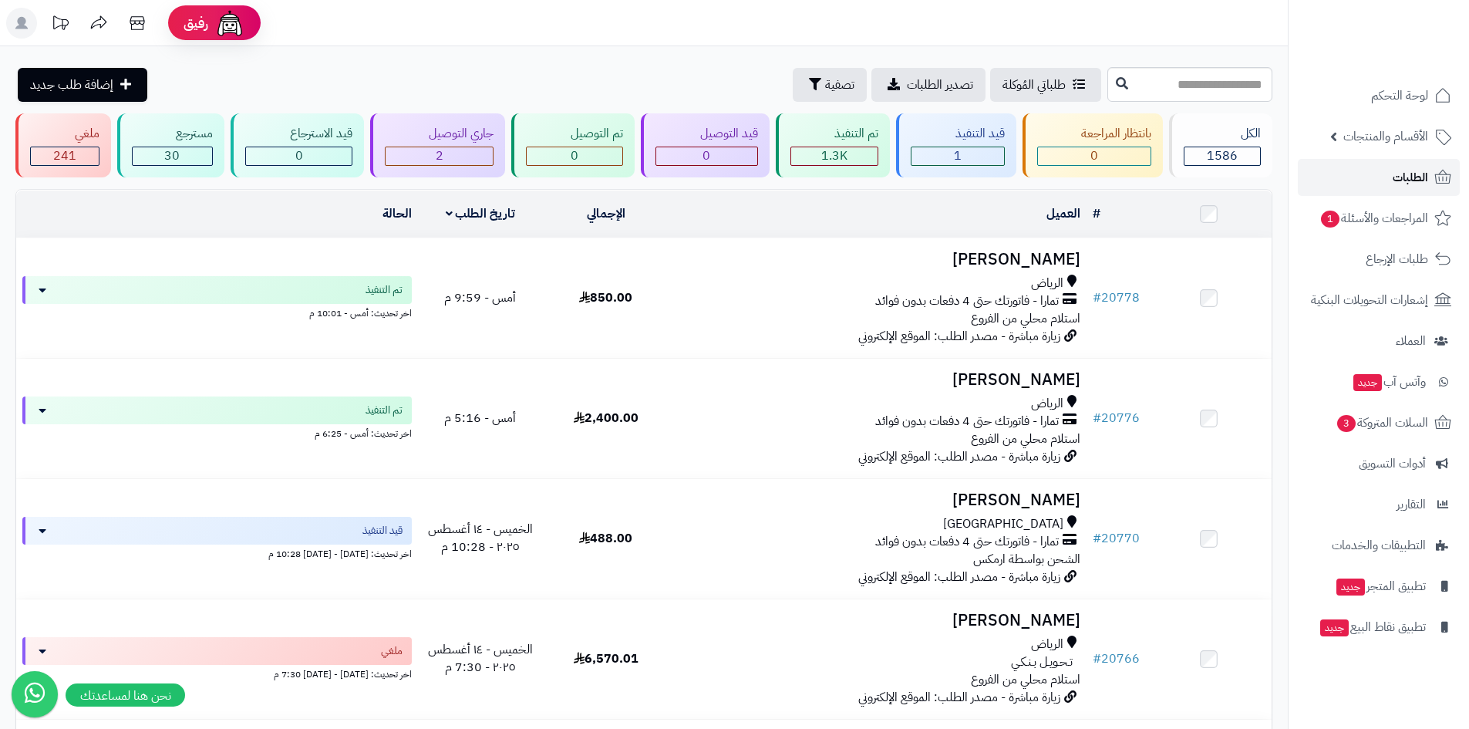
click at [1406, 175] on span "الطلبات" at bounding box center [1410, 178] width 35 height 22
click at [1375, 191] on link "الطلبات" at bounding box center [1379, 177] width 162 height 37
click at [855, 137] on div "تم التنفيذ" at bounding box center [835, 134] width 89 height 18
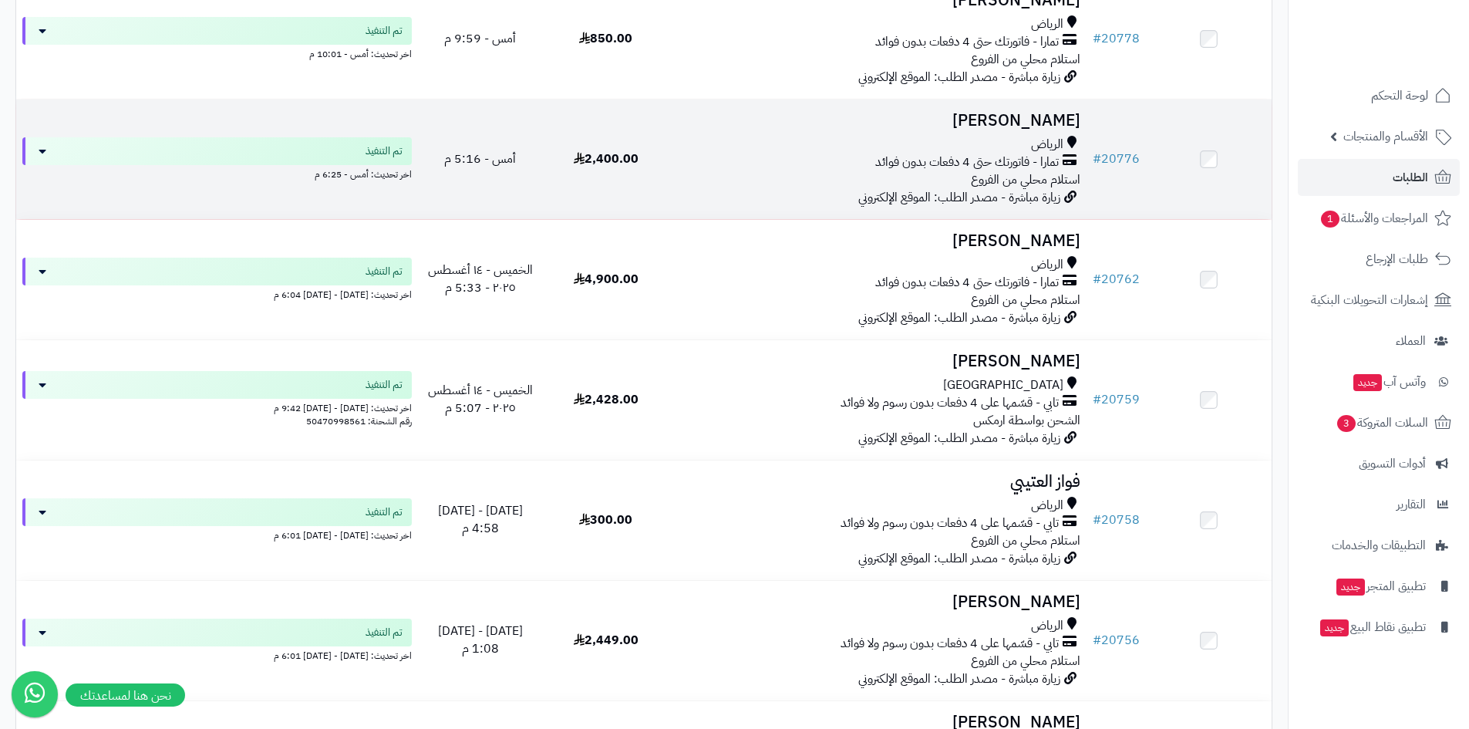
scroll to position [231, 0]
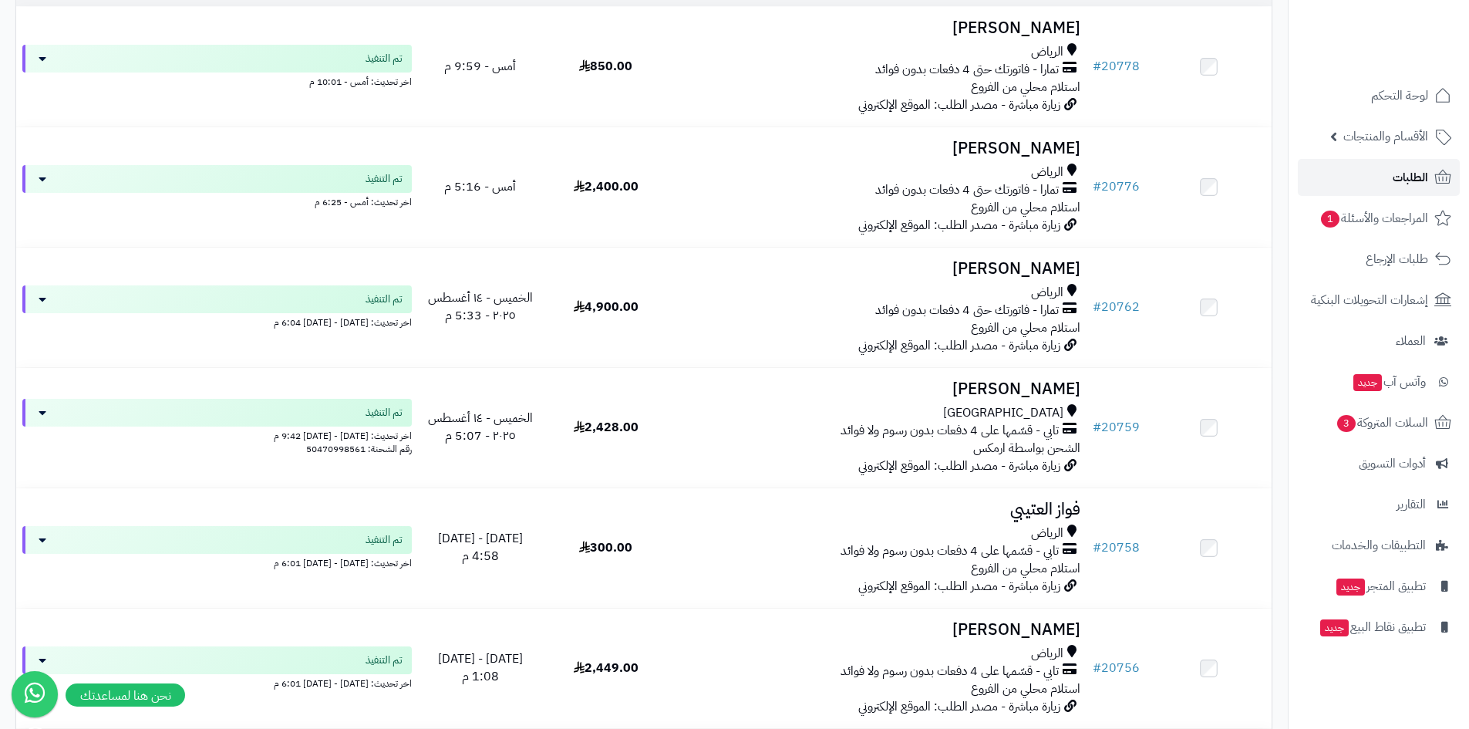
click at [1338, 177] on link "الطلبات" at bounding box center [1379, 177] width 162 height 37
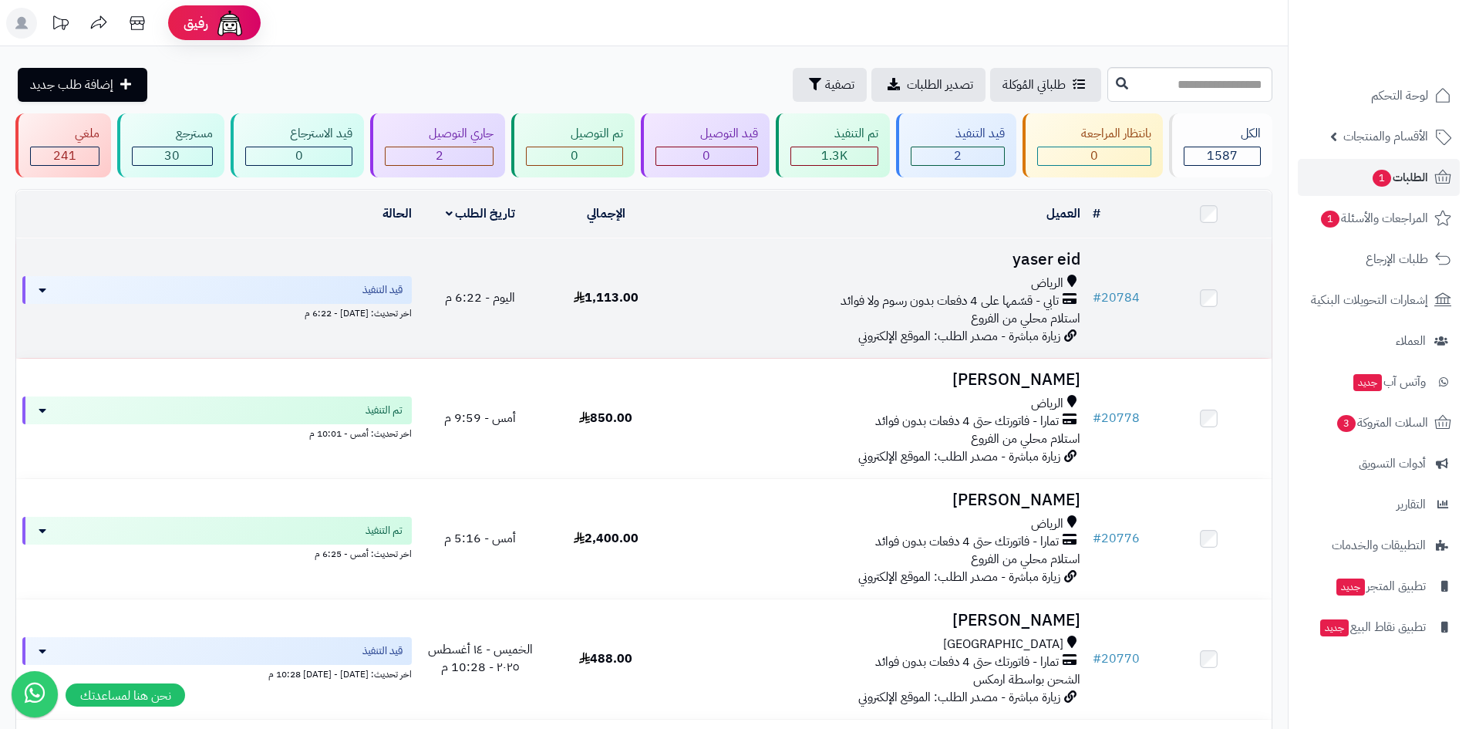
click at [892, 266] on td "yaser eid الرياض تابي - قسّمها على 4 دفعات بدون رسوم ولا فوائد استلام محلي من ا…" at bounding box center [878, 298] width 418 height 120
click at [799, 283] on div "الرياض" at bounding box center [878, 284] width 406 height 18
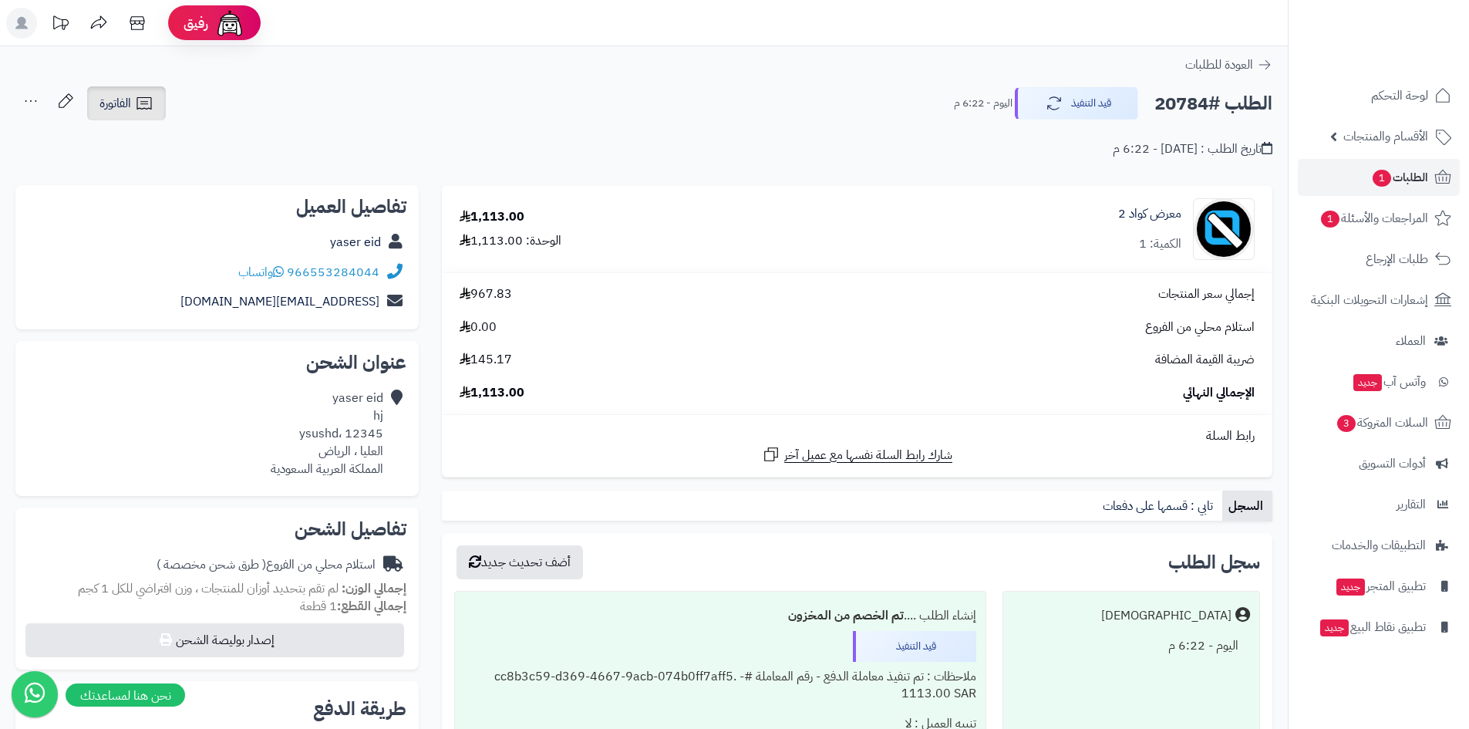
click at [138, 97] on icon at bounding box center [144, 103] width 19 height 19
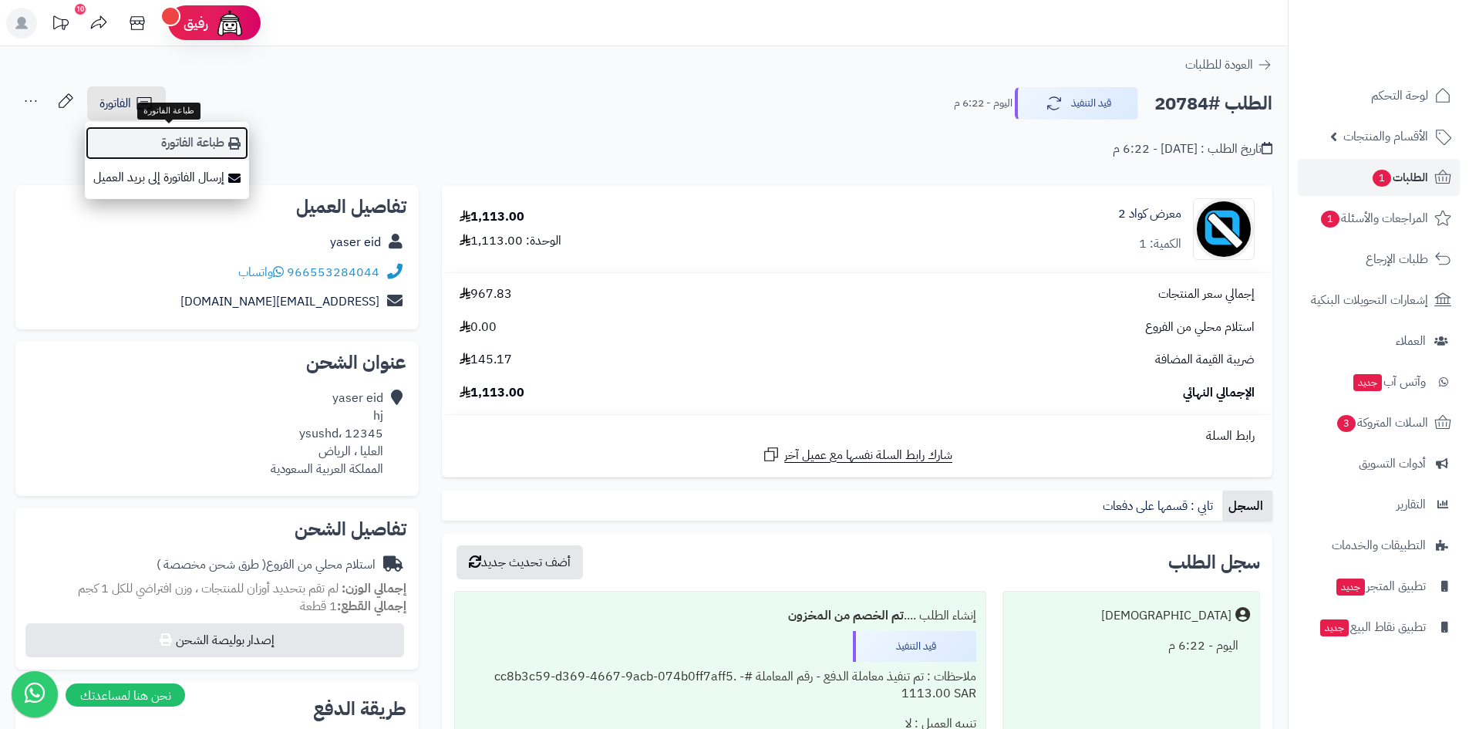
click at [214, 147] on link "طباعة الفاتورة" at bounding box center [167, 143] width 164 height 35
